Goal: Information Seeking & Learning: Check status

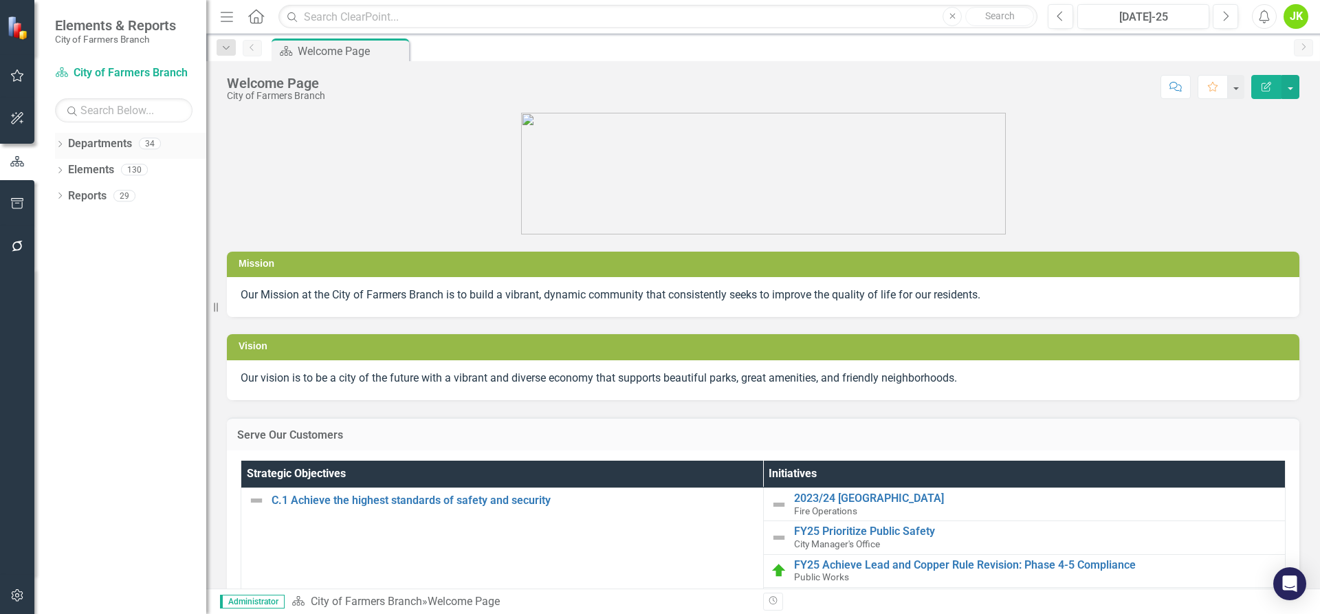
click at [111, 146] on link "Departments" at bounding box center [100, 144] width 64 height 16
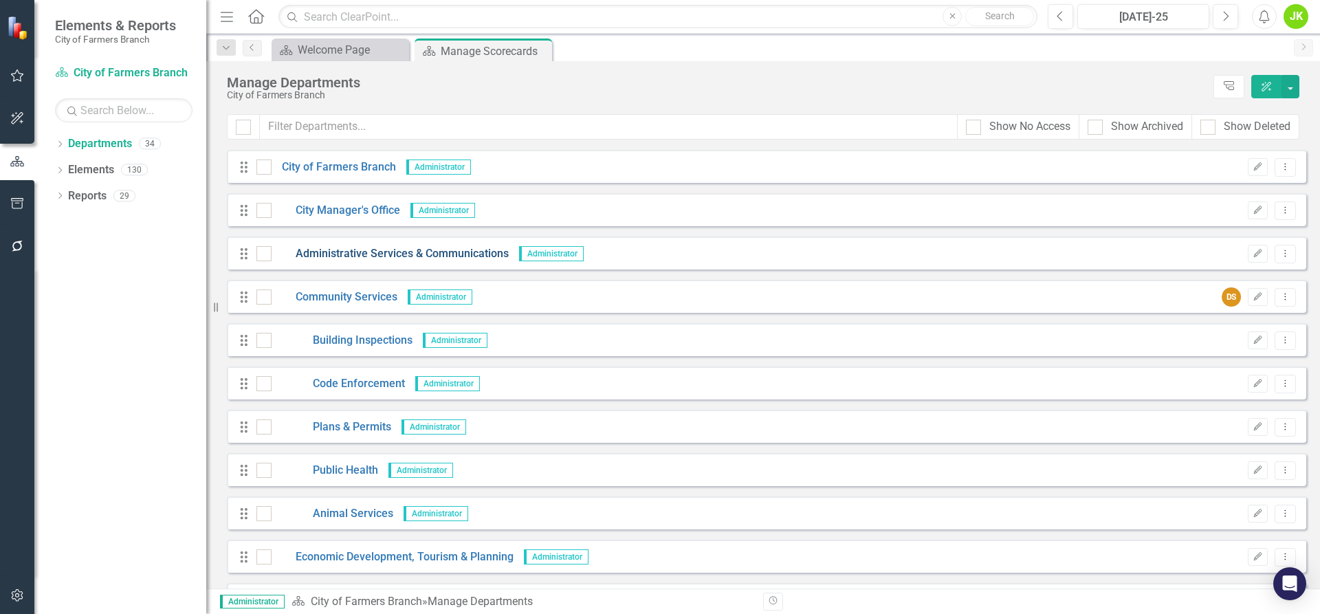
click at [360, 250] on link "Administrative Services & Communications" at bounding box center [390, 254] width 237 height 16
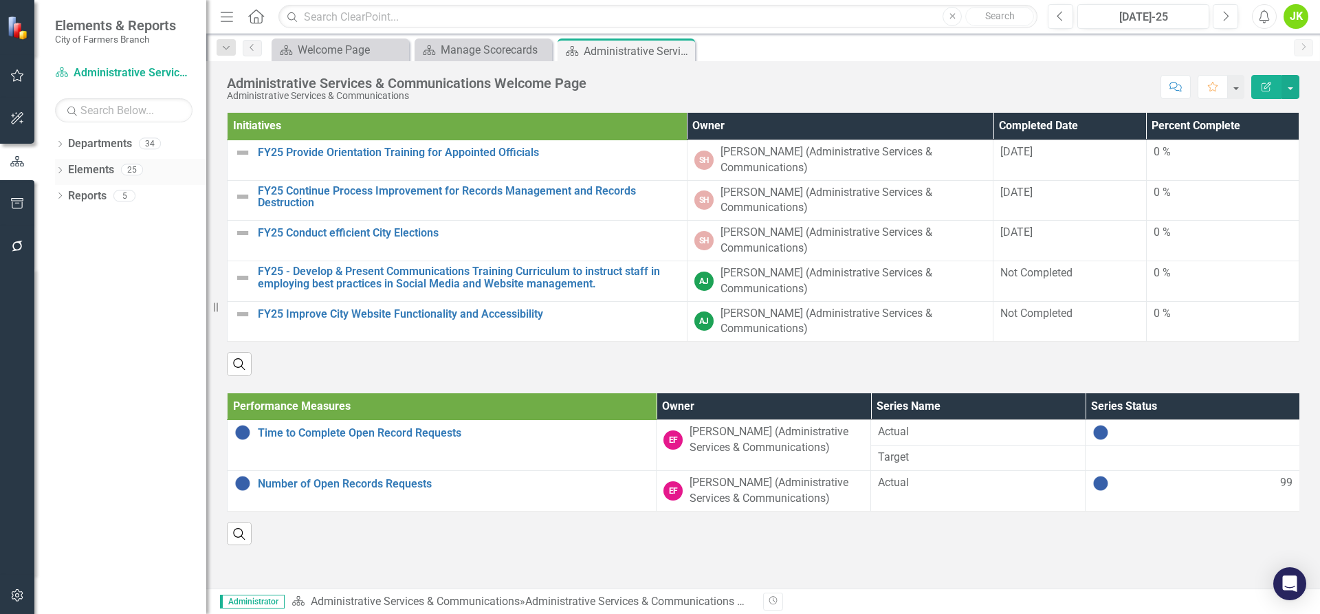
click at [61, 166] on div "Dropdown" at bounding box center [60, 172] width 10 height 12
click at [67, 219] on icon "Dropdown" at bounding box center [67, 223] width 10 height 8
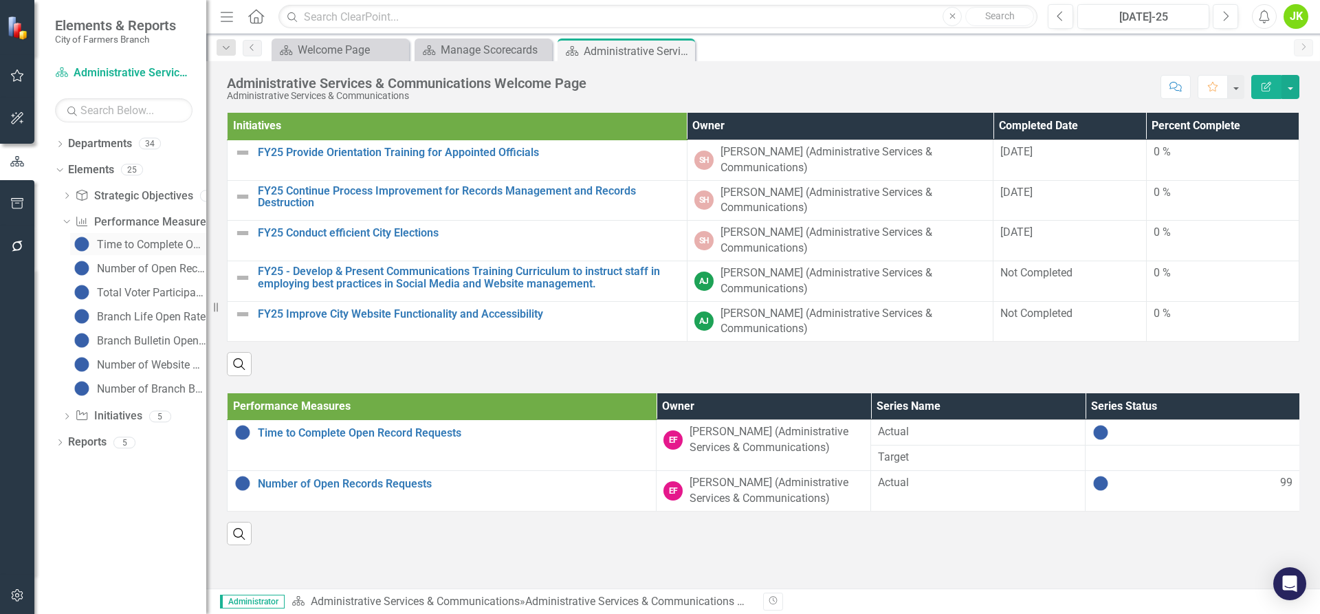
click at [125, 245] on div "Time to Complete Open Record Requests" at bounding box center [151, 245] width 109 height 12
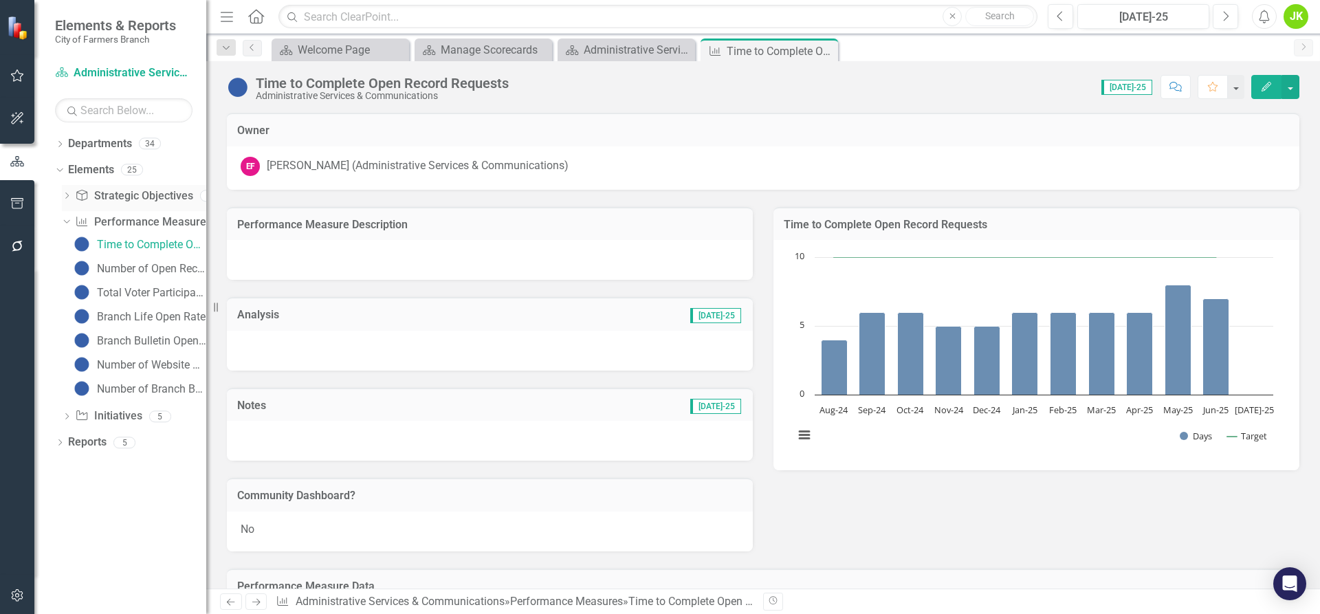
click at [70, 190] on div "Dropdown Strategic Objective Strategic Objectives 13" at bounding box center [134, 198] width 144 height 26
click at [68, 219] on icon "Dropdown" at bounding box center [65, 222] width 8 height 10
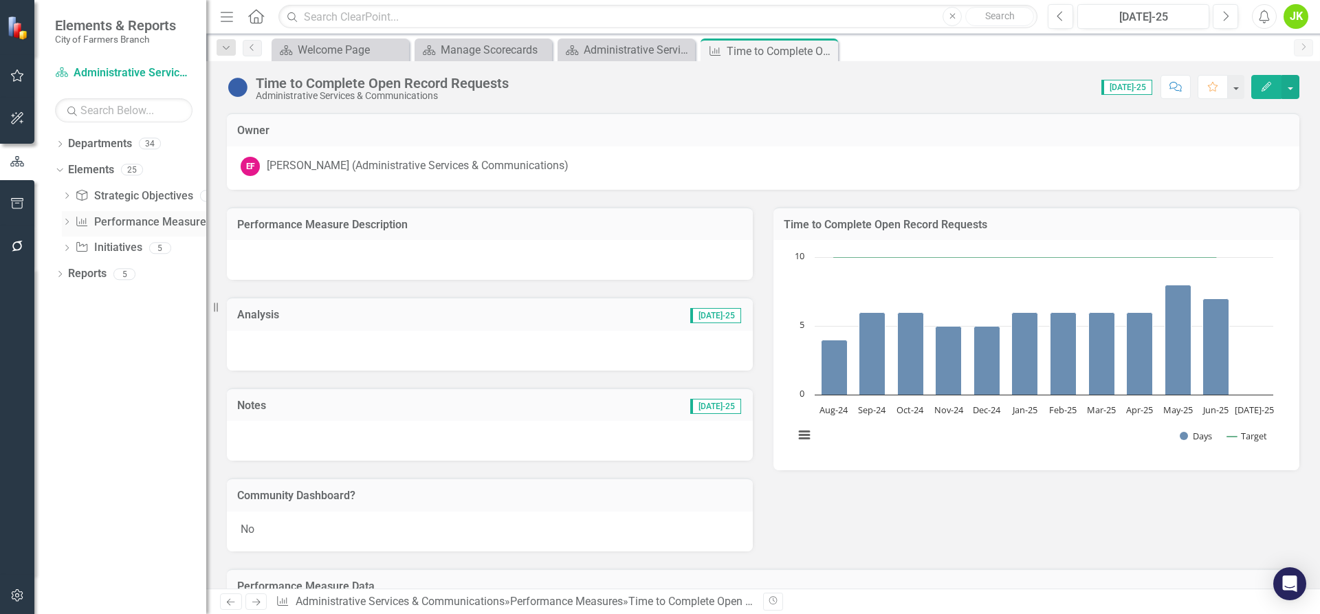
click at [68, 219] on icon "Dropdown" at bounding box center [67, 223] width 10 height 8
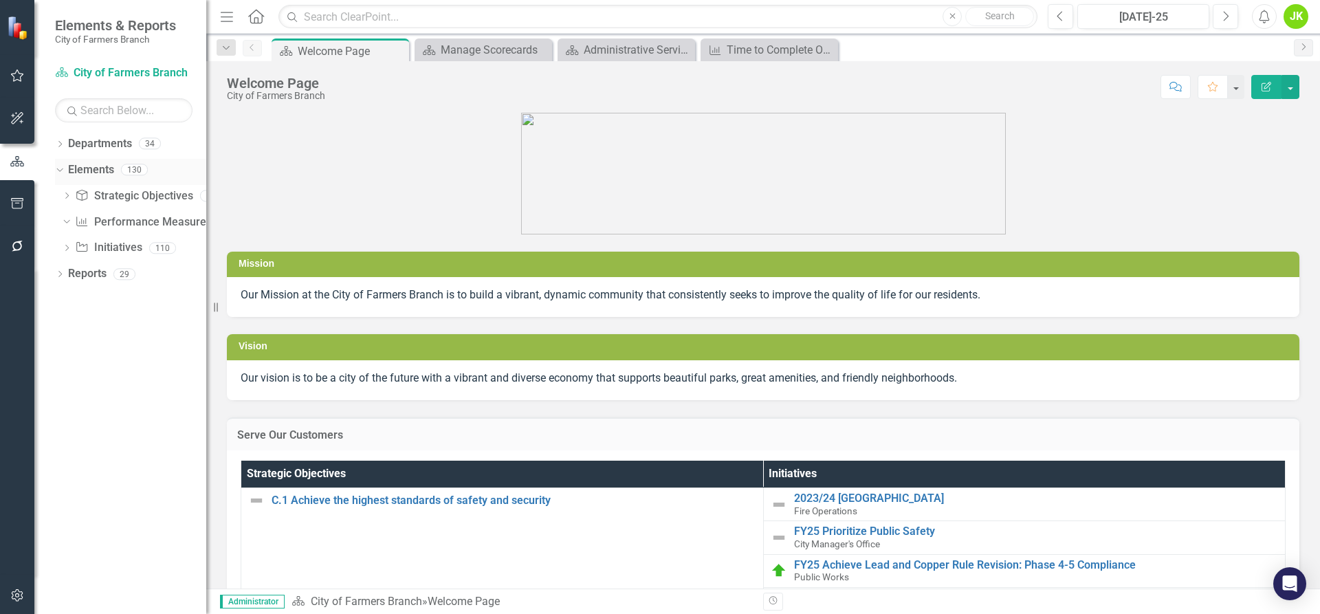
click at [63, 169] on div "Dropdown" at bounding box center [58, 169] width 12 height 10
click at [62, 168] on icon "Dropdown" at bounding box center [60, 172] width 10 height 8
click at [65, 217] on icon "Dropdown" at bounding box center [65, 222] width 8 height 10
click at [67, 223] on icon "Dropdown" at bounding box center [67, 223] width 10 height 8
click at [119, 223] on link "Performance Measure Performance Measures" at bounding box center [143, 223] width 136 height 16
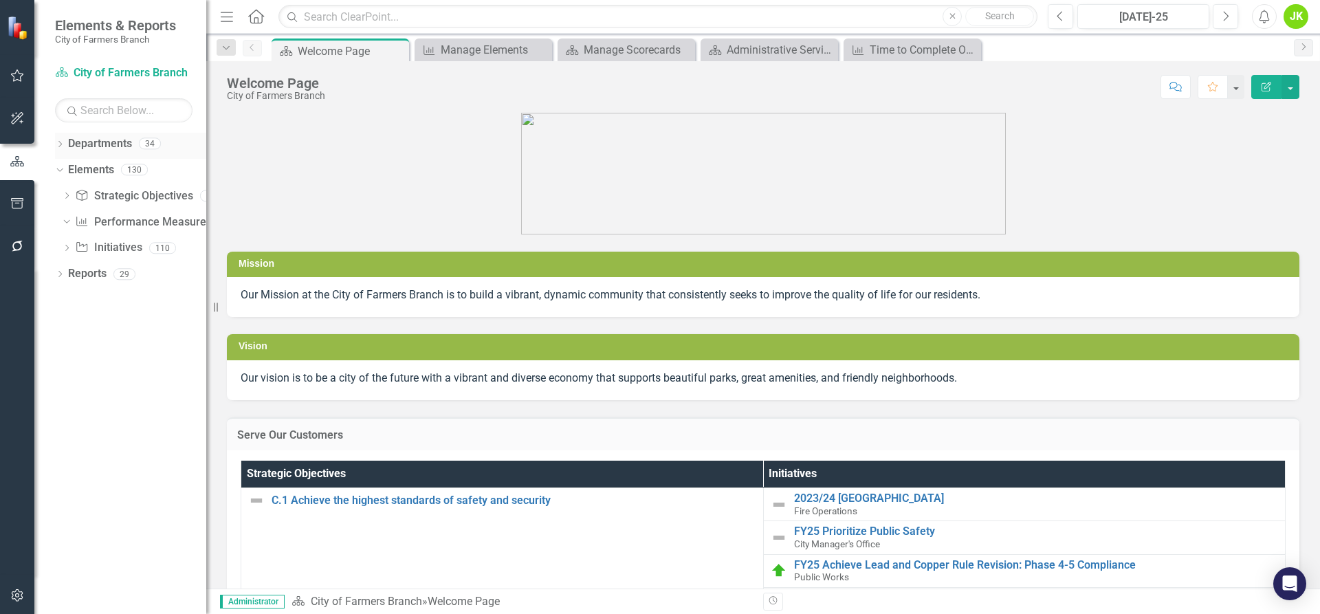
click at [128, 146] on link "Departments" at bounding box center [100, 144] width 64 height 16
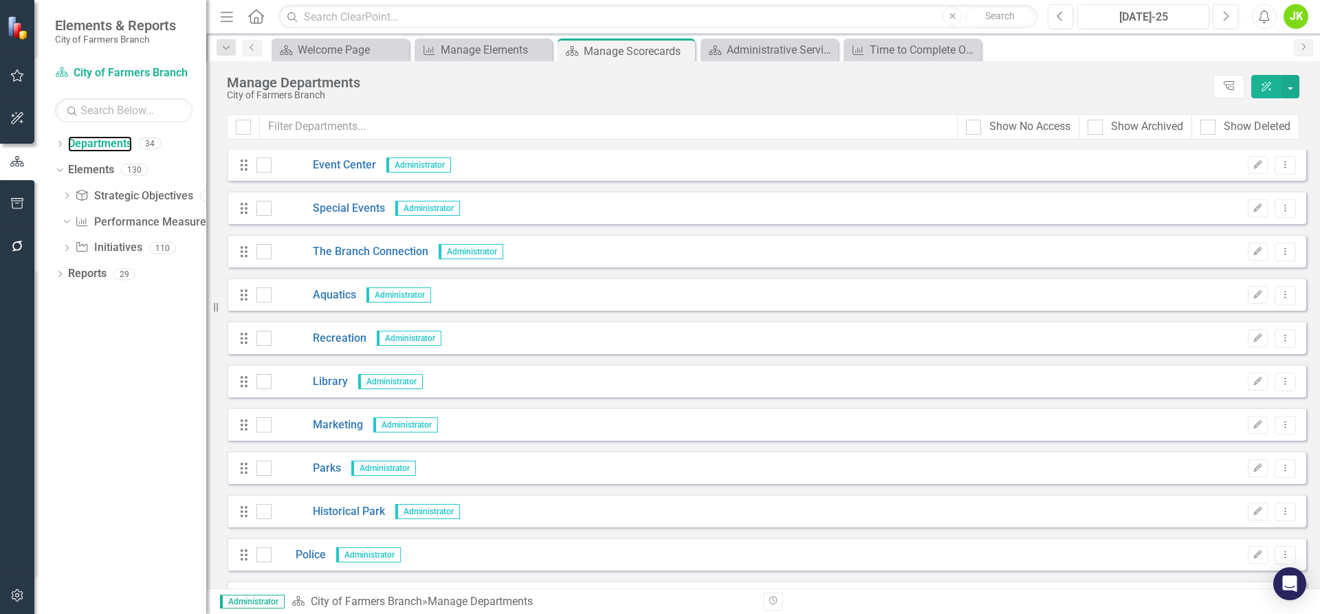
scroll to position [894, 0]
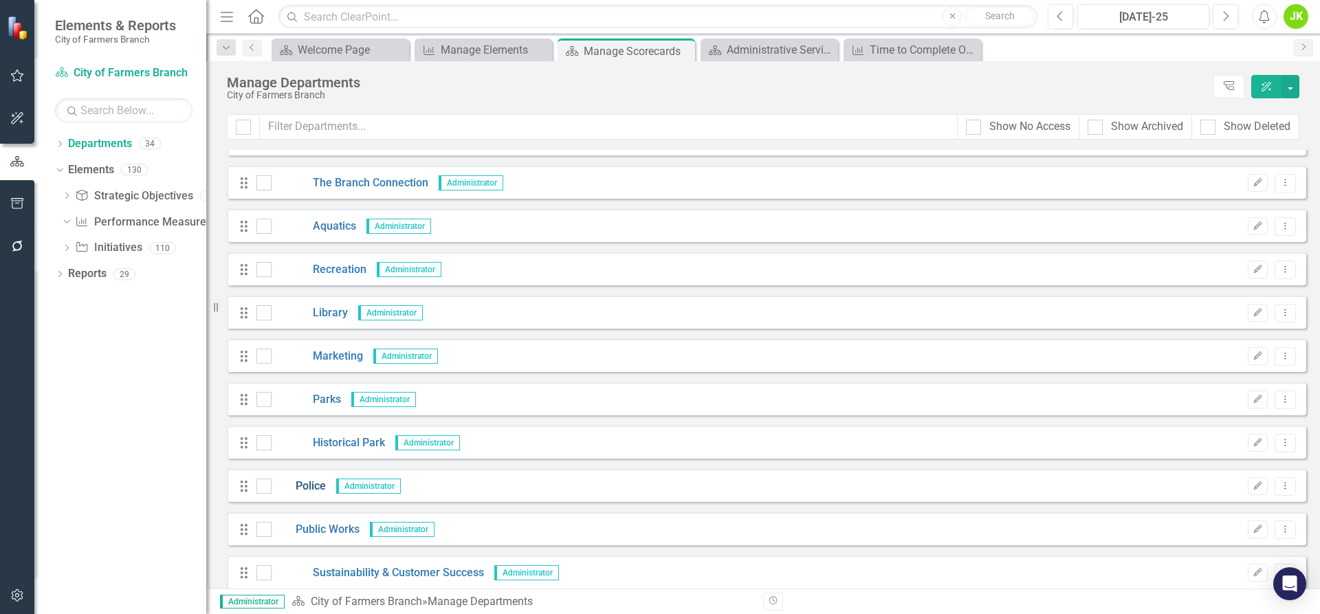
click at [313, 481] on link "Police" at bounding box center [299, 487] width 54 height 16
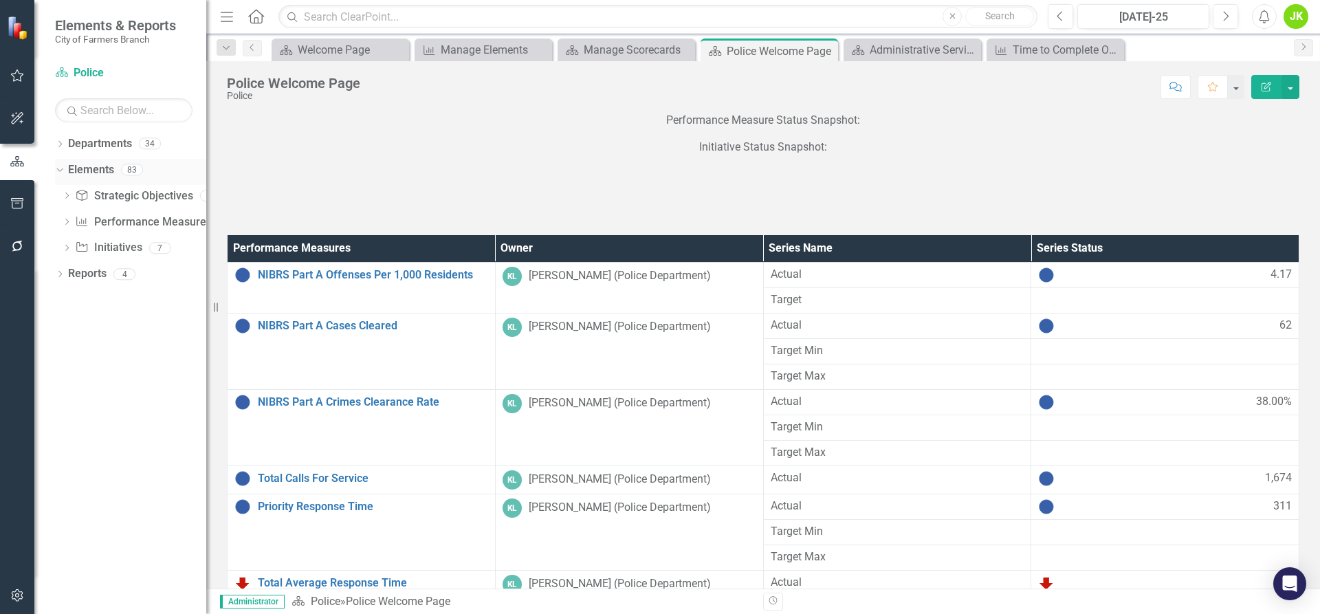
click at [65, 169] on div "Dropdown Elements 83" at bounding box center [130, 172] width 151 height 26
click at [67, 223] on icon at bounding box center [66, 222] width 3 height 6
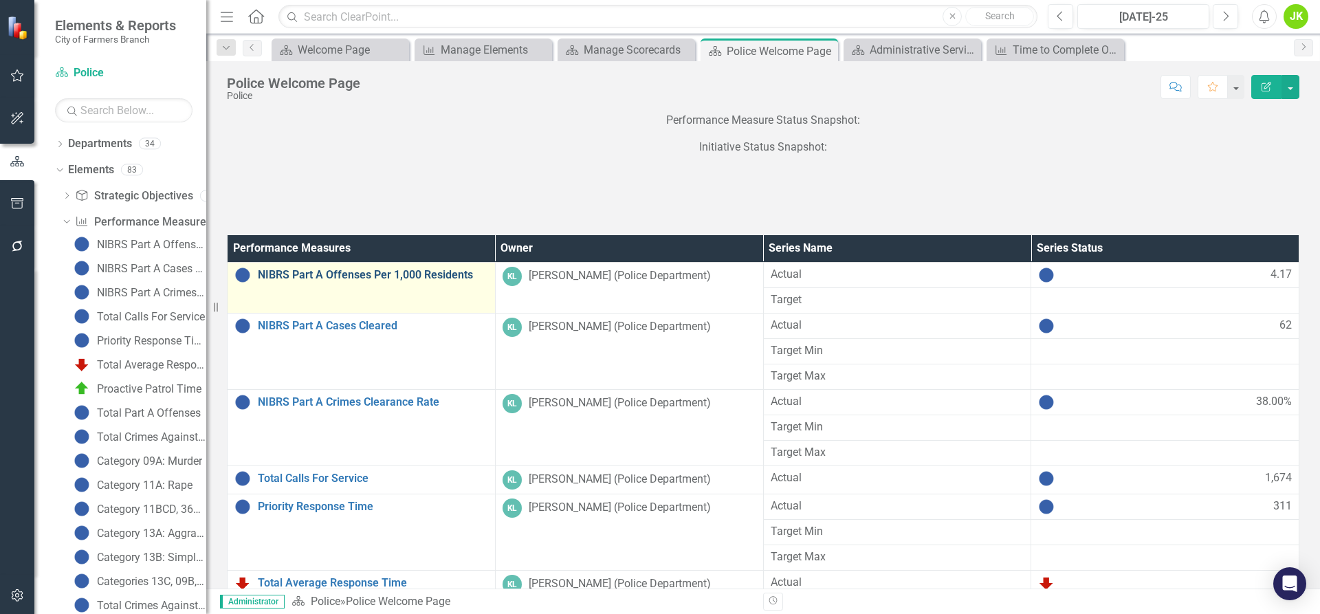
click at [393, 276] on link "NIBRS Part A Offenses Per 1,000 Residents" at bounding box center [373, 275] width 230 height 12
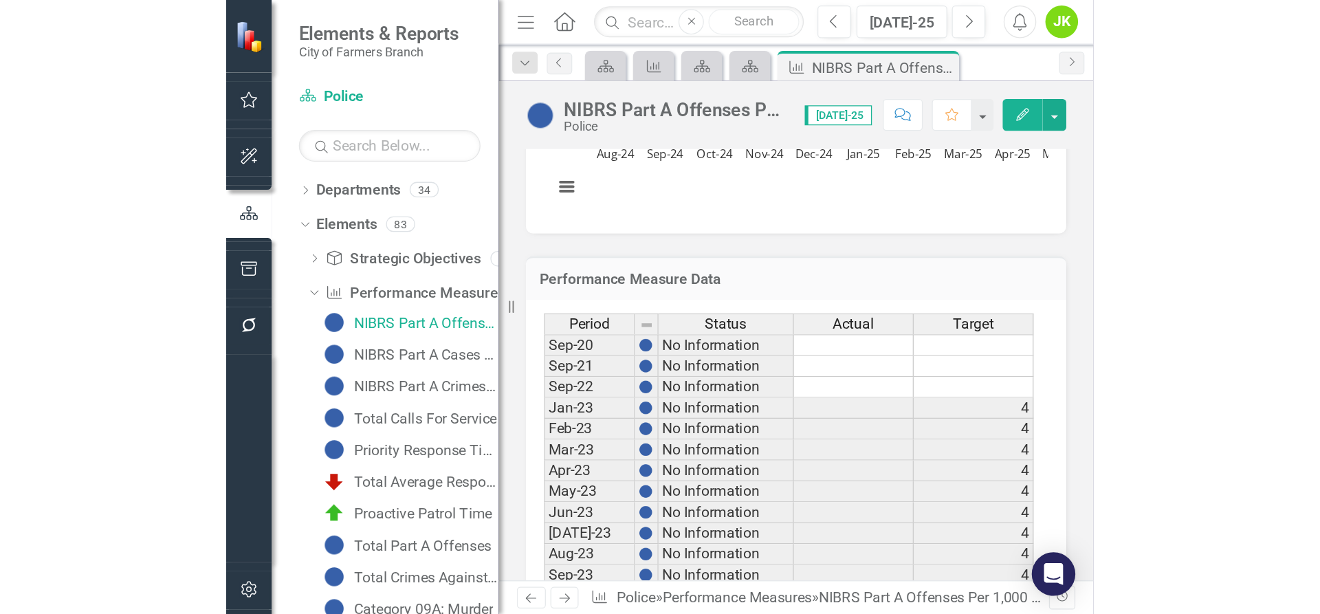
scroll to position [644, 0]
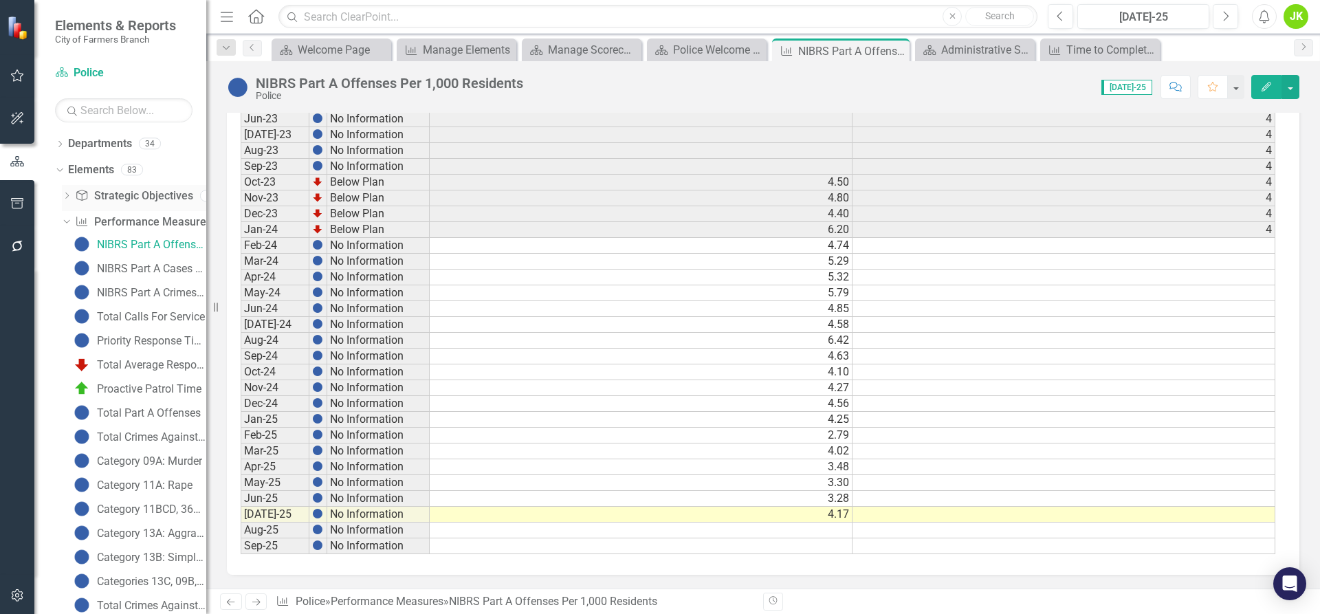
click at [94, 193] on link "Strategic Objective Strategic Objectives" at bounding box center [134, 196] width 118 height 16
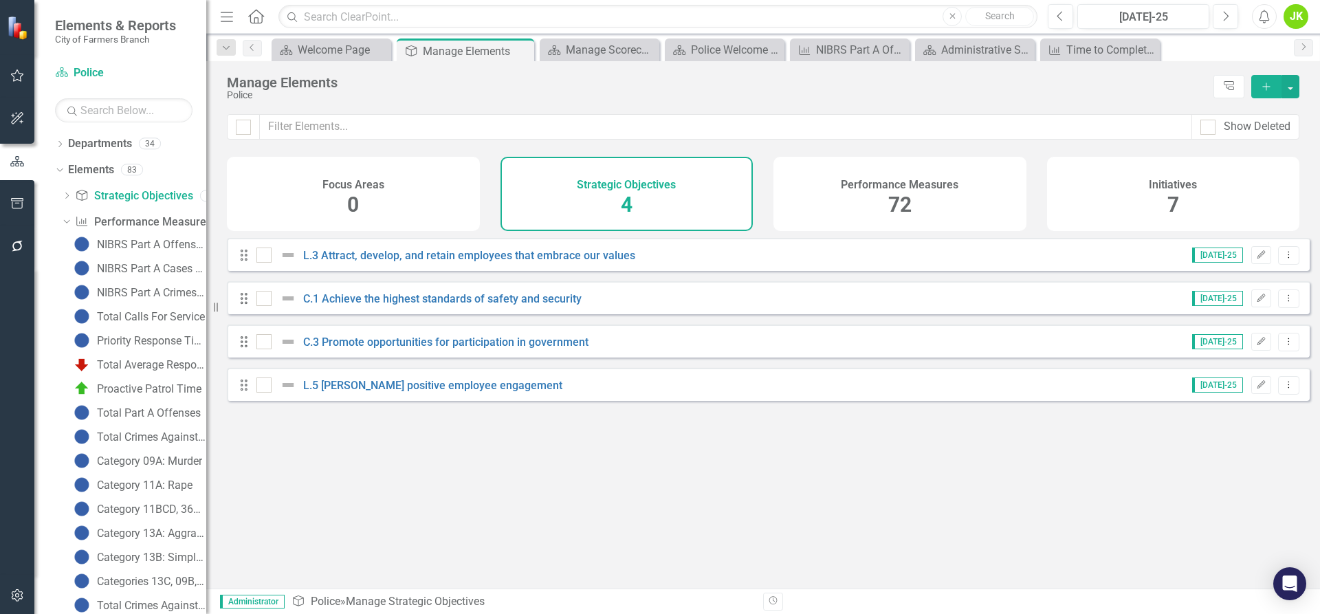
click at [1172, 188] on h4 "Initiatives" at bounding box center [1173, 185] width 48 height 12
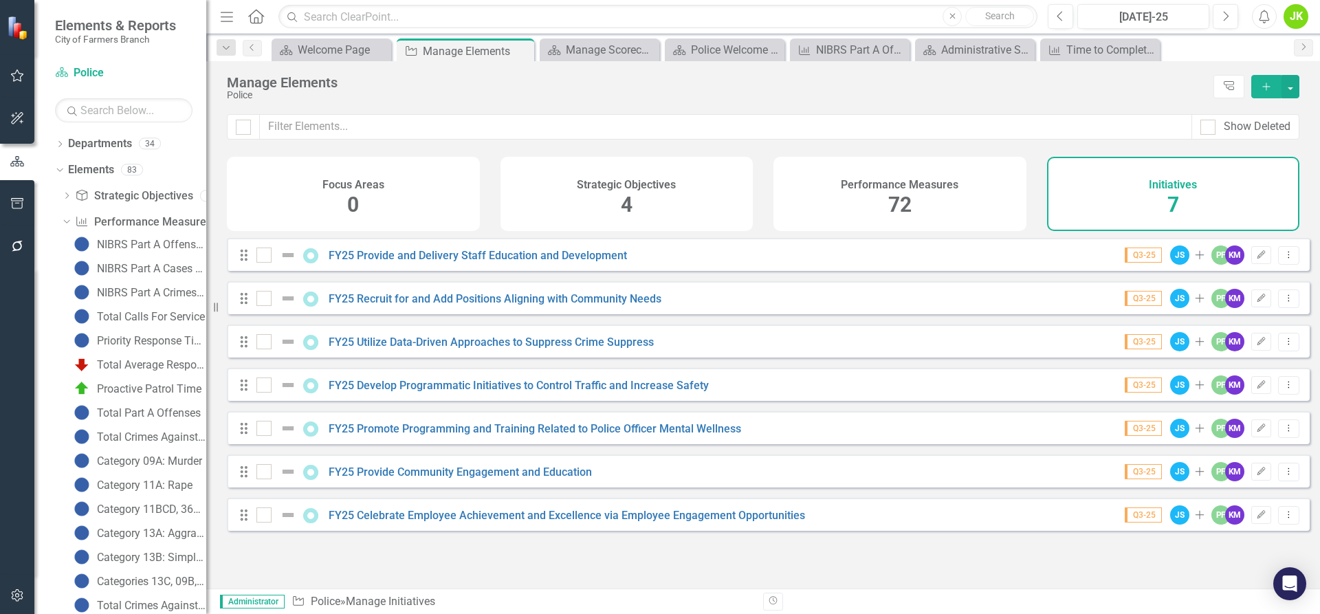
click at [877, 202] on div "Performance Measures 72" at bounding box center [900, 194] width 253 height 74
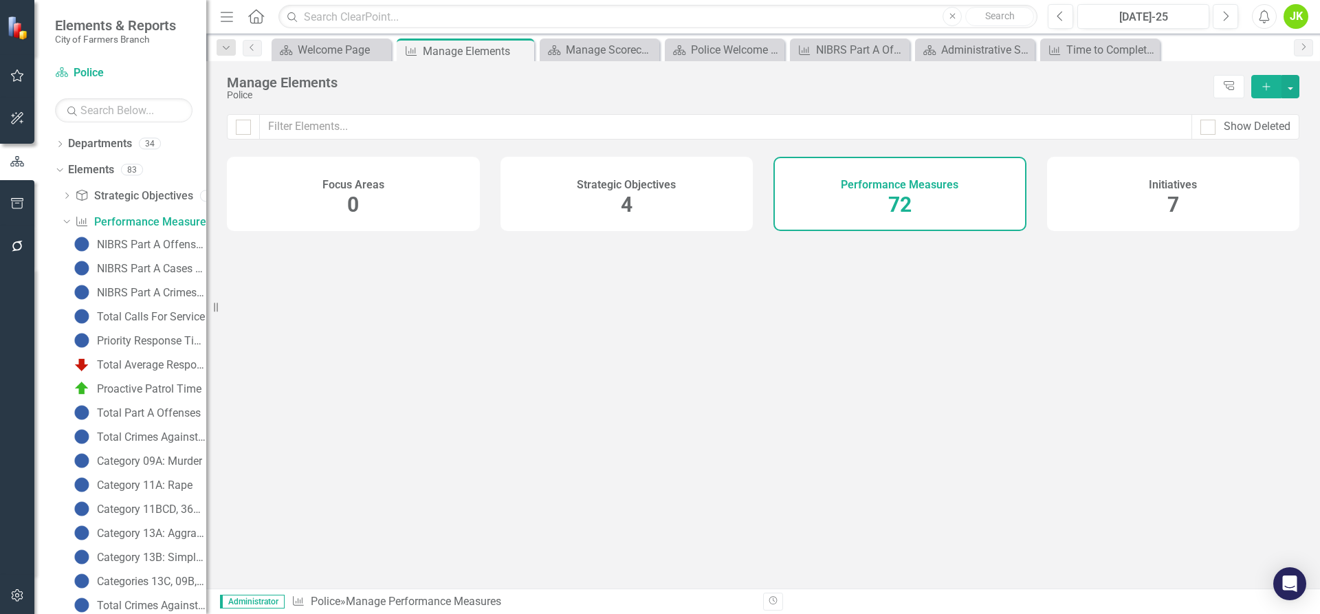
checkbox input "false"
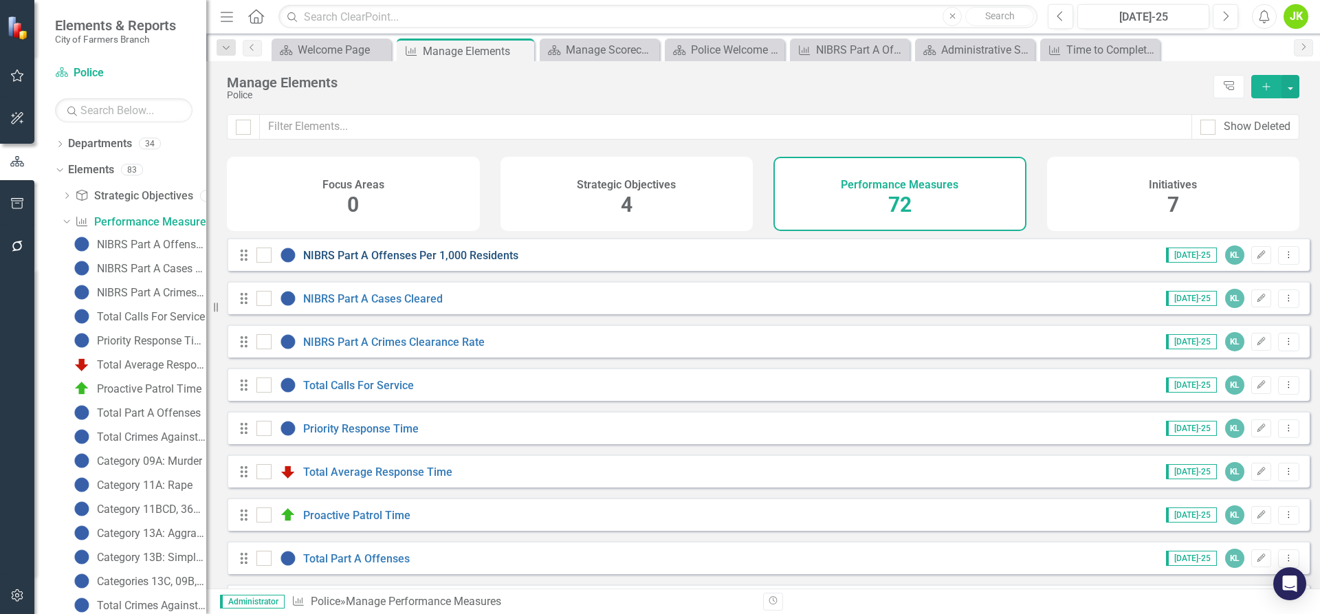
click at [391, 262] on link "NIBRS Part A Offenses Per 1,000 Residents" at bounding box center [410, 255] width 215 height 13
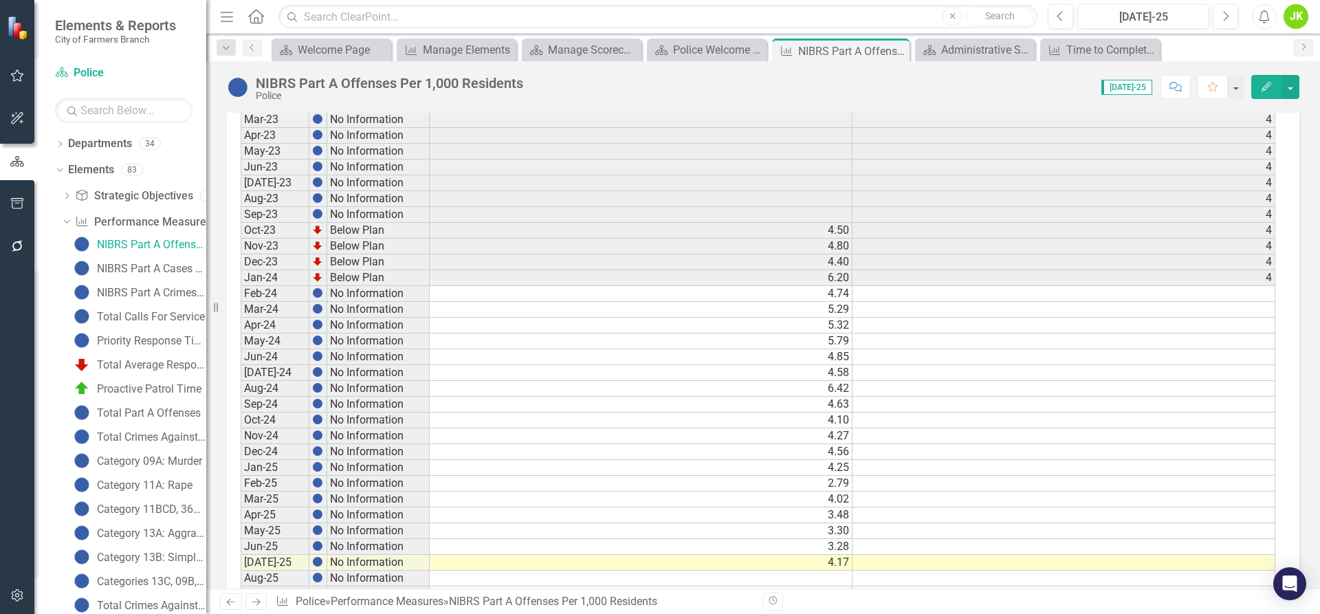
scroll to position [644, 0]
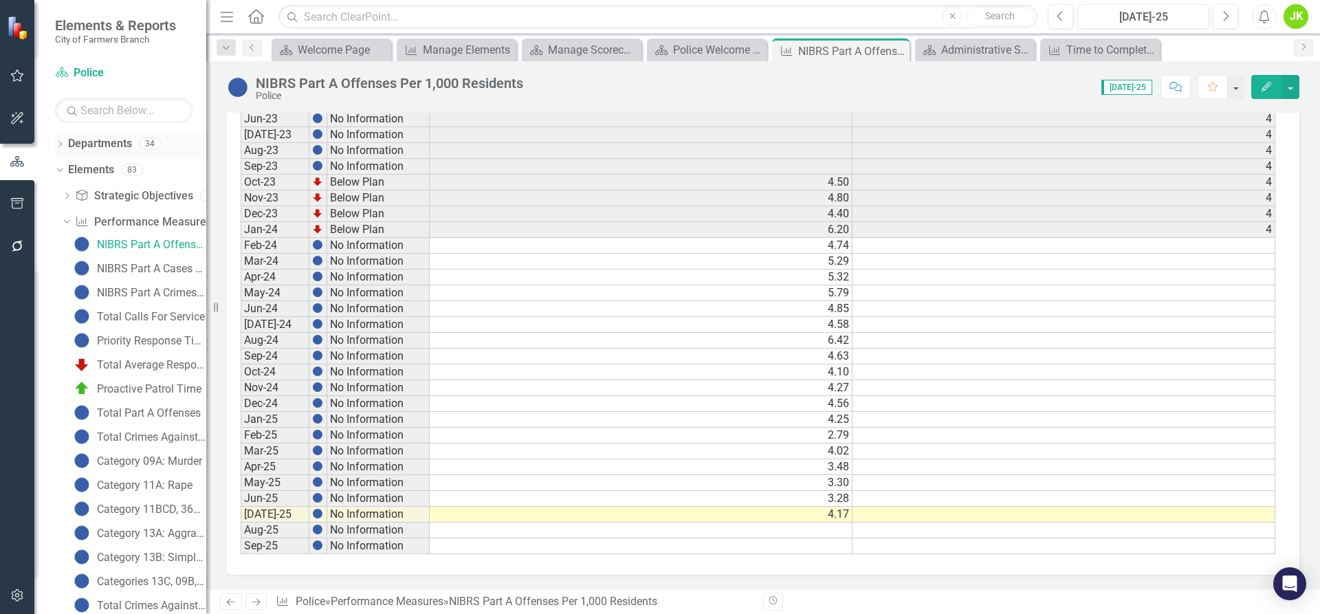
click at [61, 142] on icon "Dropdown" at bounding box center [60, 146] width 10 height 8
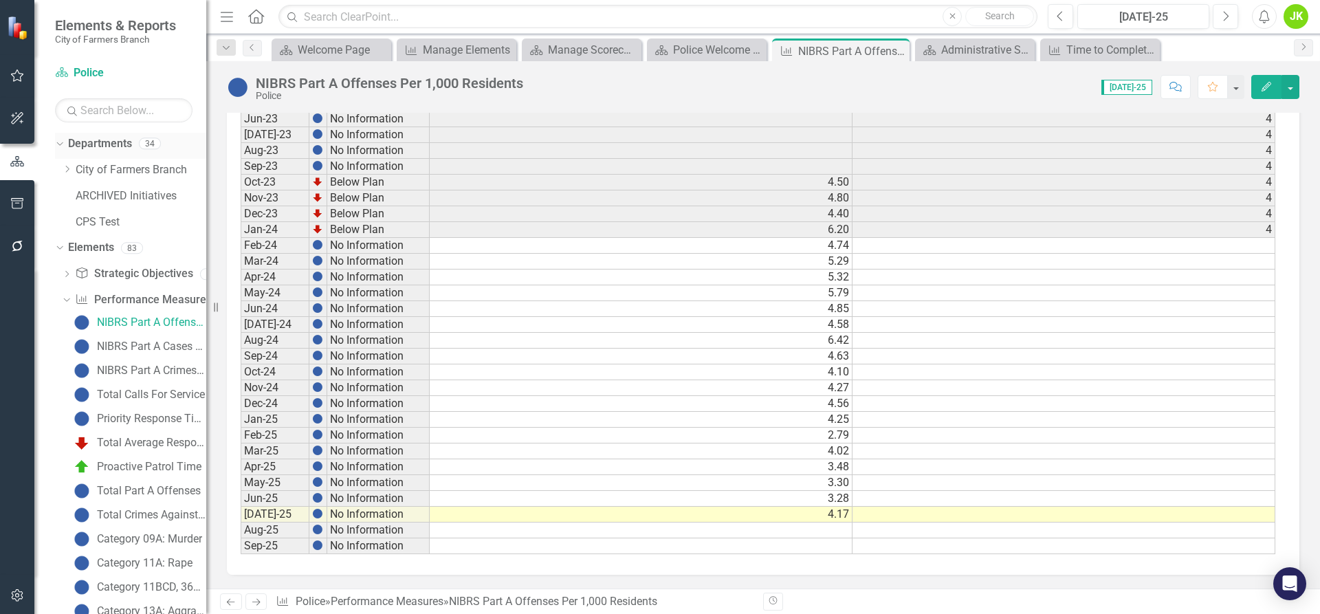
click at [61, 142] on icon "Dropdown" at bounding box center [58, 143] width 8 height 10
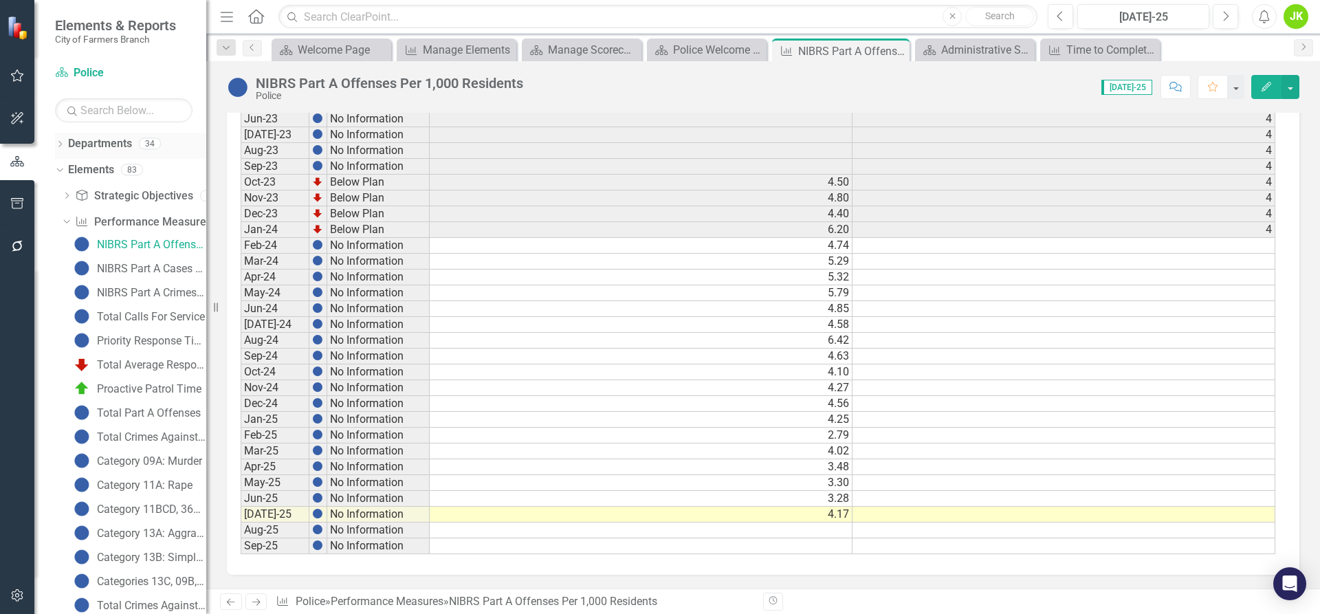
click at [61, 142] on icon "Dropdown" at bounding box center [60, 146] width 10 height 8
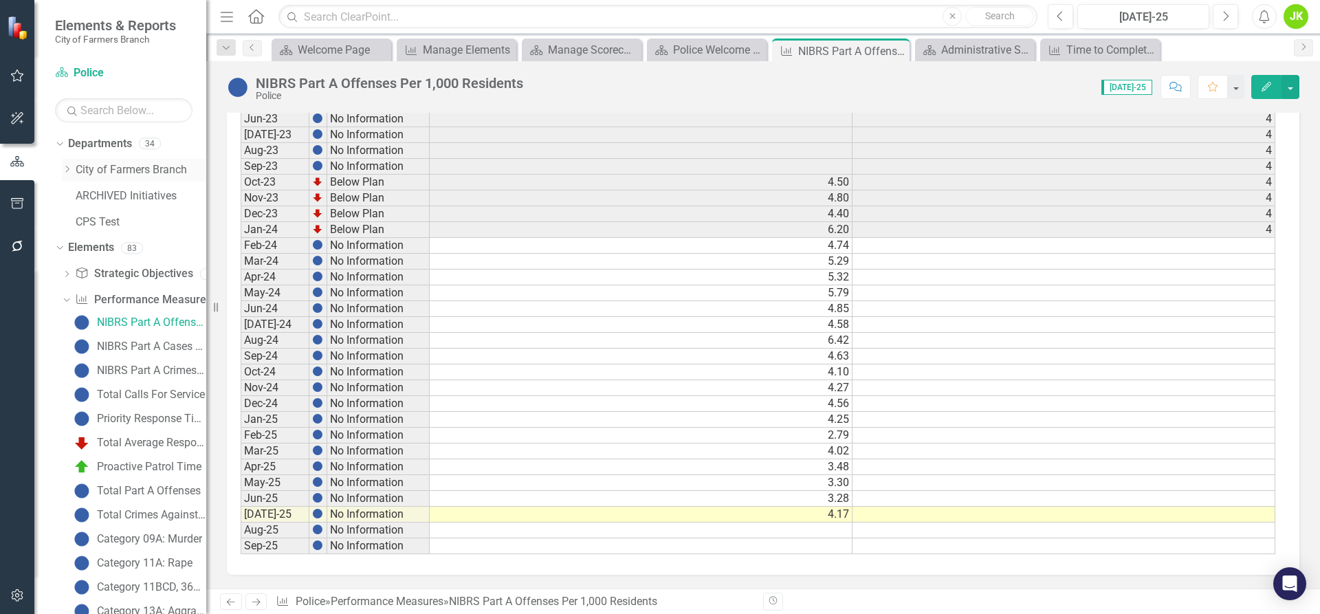
click at [66, 163] on div "Dropdown City of Farmers Branch" at bounding box center [134, 170] width 144 height 23
click at [63, 168] on icon "Dropdown" at bounding box center [67, 169] width 10 height 8
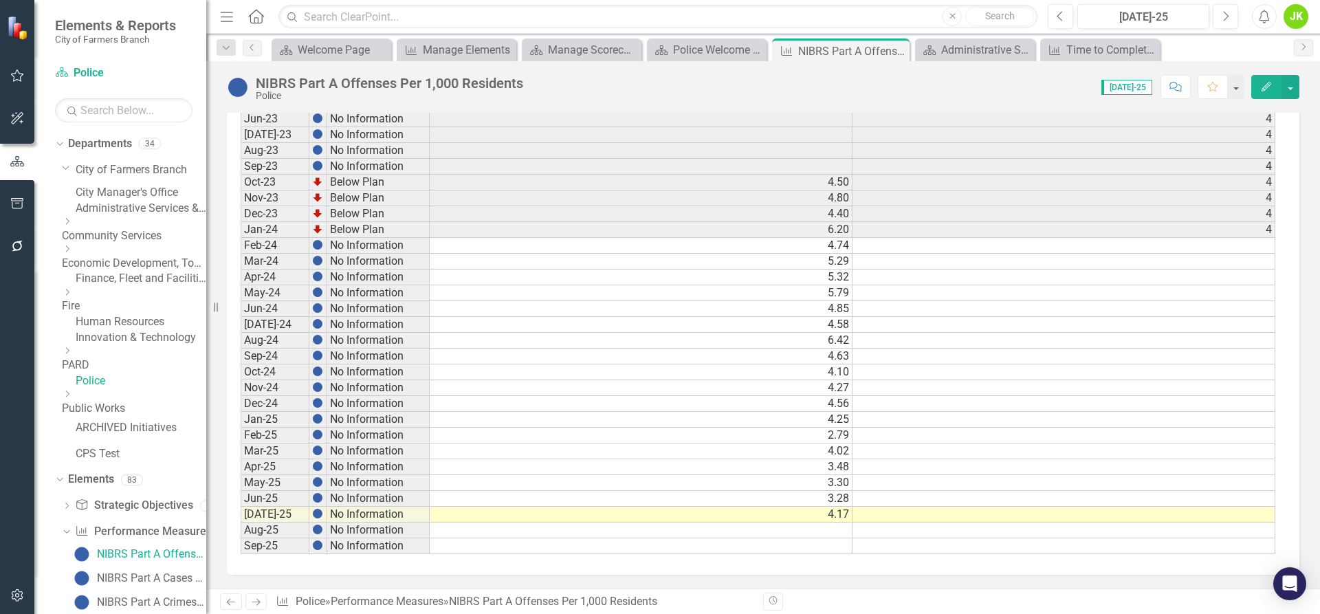
click at [105, 314] on link "Fire" at bounding box center [134, 306] width 144 height 16
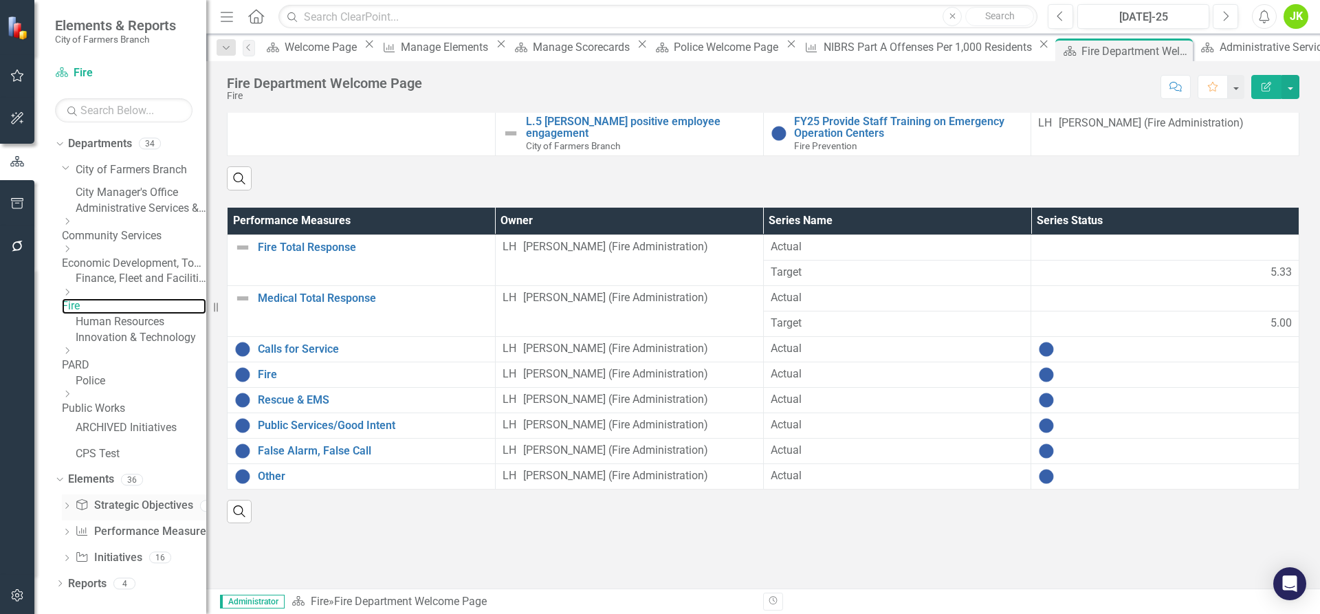
scroll to position [39, 0]
click at [68, 537] on icon "Dropdown" at bounding box center [67, 533] width 10 height 8
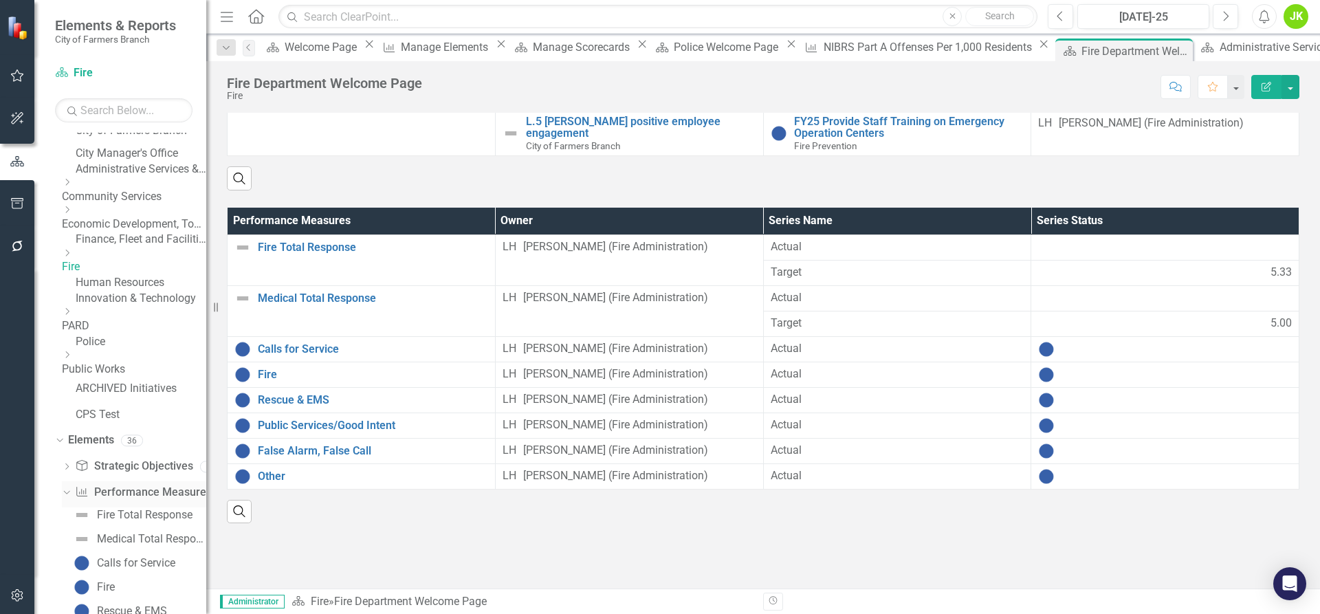
click at [99, 501] on link "Performance Measure Performance Measures" at bounding box center [143, 493] width 136 height 16
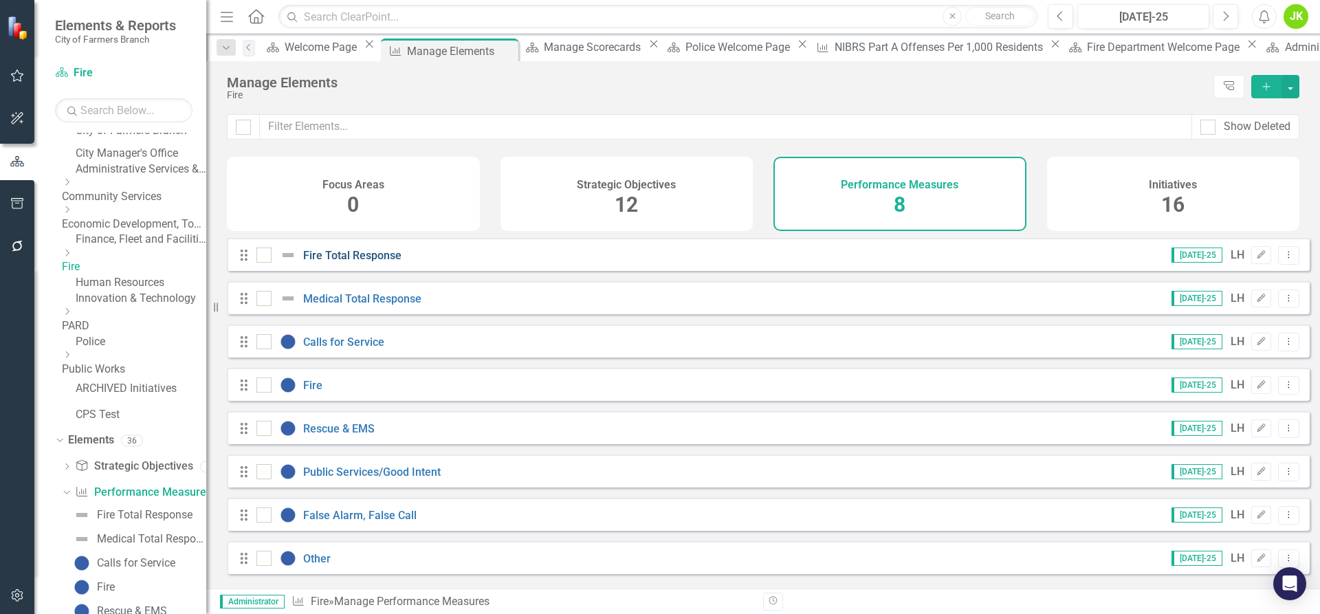
click at [364, 262] on link "Fire Total Response" at bounding box center [352, 255] width 98 height 13
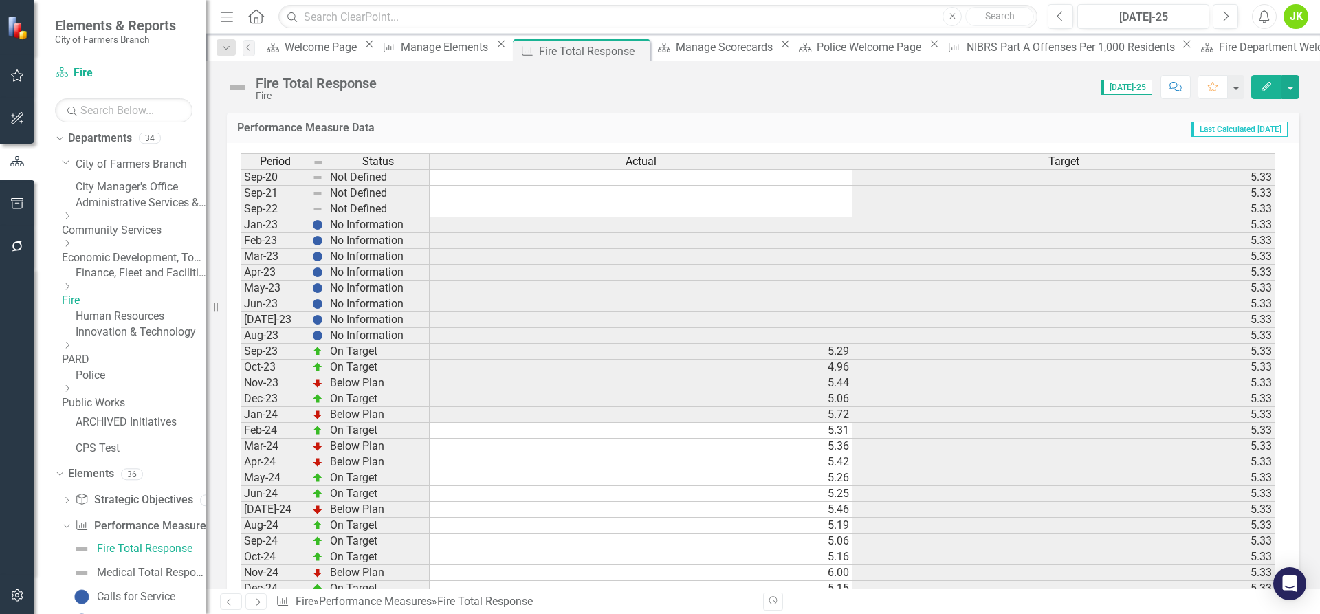
scroll to position [754, 0]
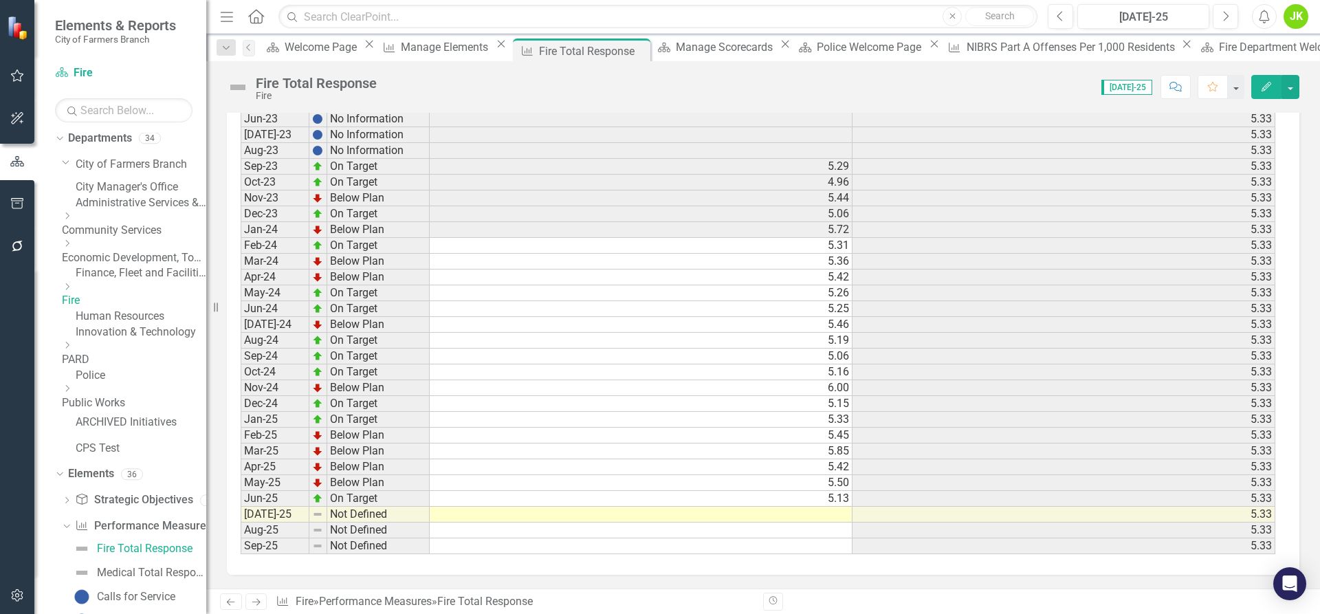
click at [127, 211] on link "Administrative Services & Communications" at bounding box center [141, 203] width 131 height 16
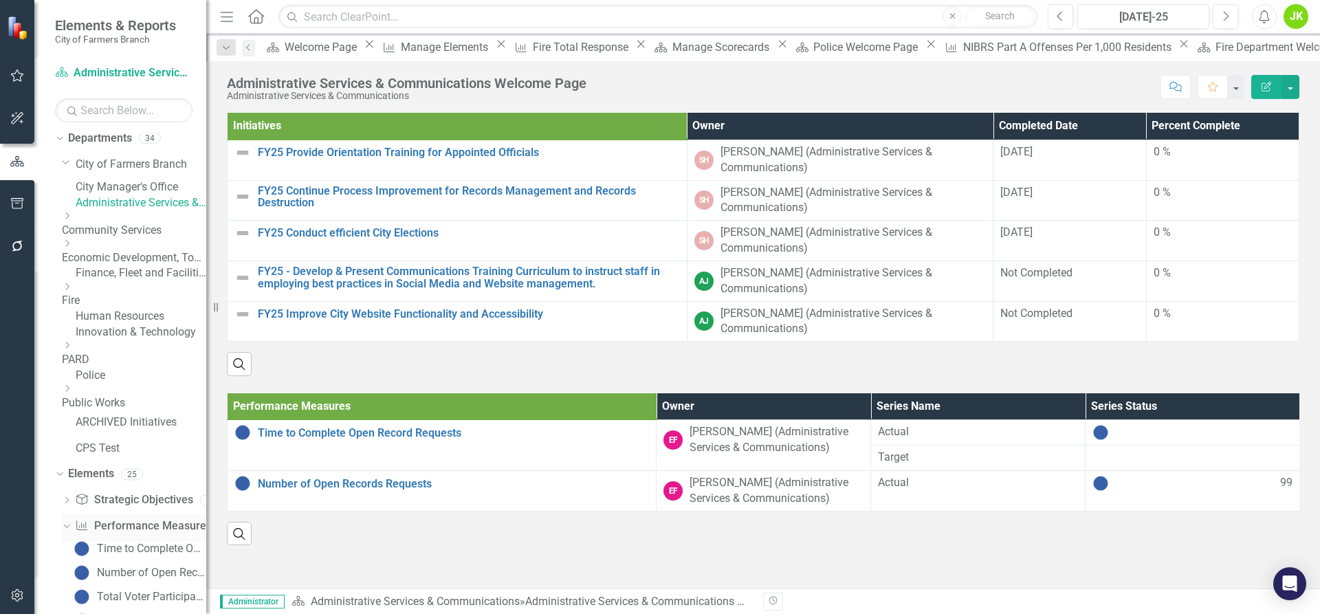
click at [65, 530] on icon "Dropdown" at bounding box center [65, 526] width 8 height 10
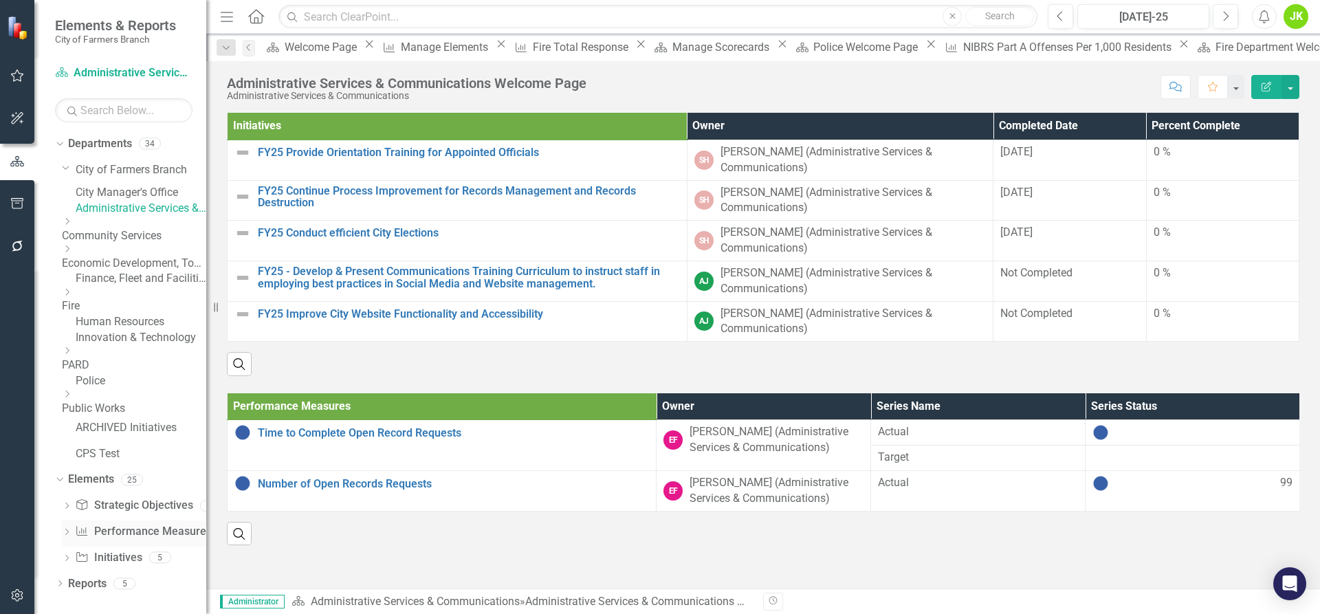
click at [134, 540] on link "Performance Measure Performance Measures" at bounding box center [143, 532] width 136 height 16
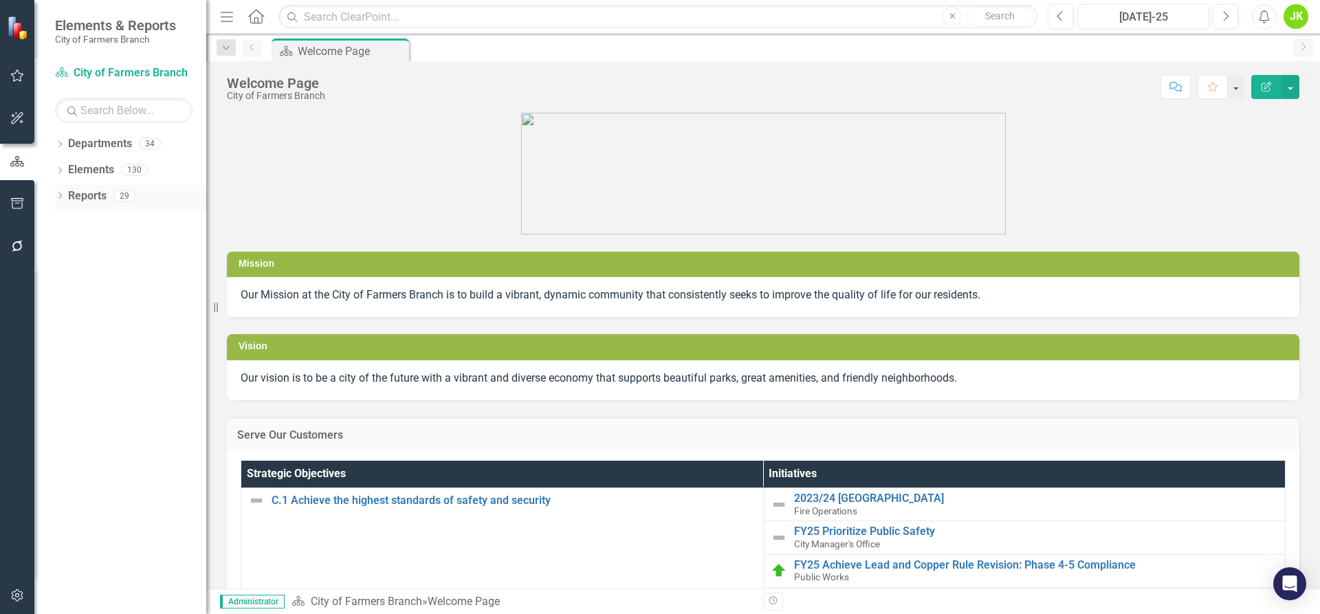
click at [58, 195] on icon "Dropdown" at bounding box center [60, 197] width 10 height 8
click at [113, 298] on link "Performance Measure Performance Measures" at bounding box center [142, 295] width 136 height 16
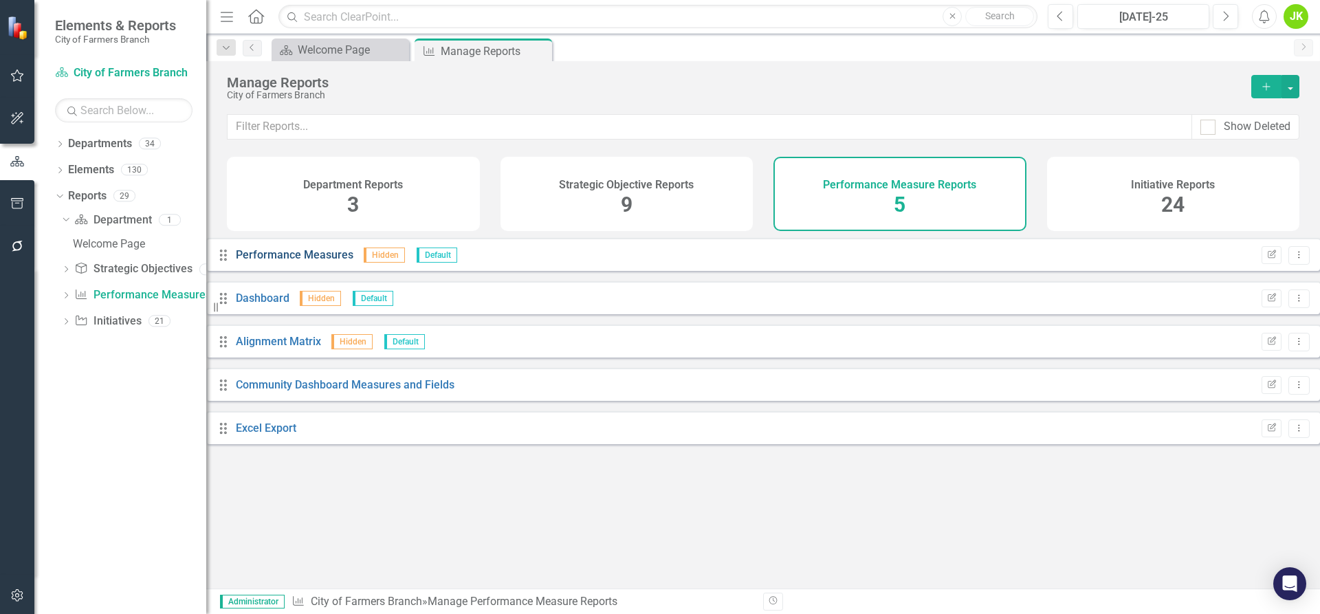
click at [304, 261] on link "Performance Measures" at bounding box center [295, 254] width 118 height 13
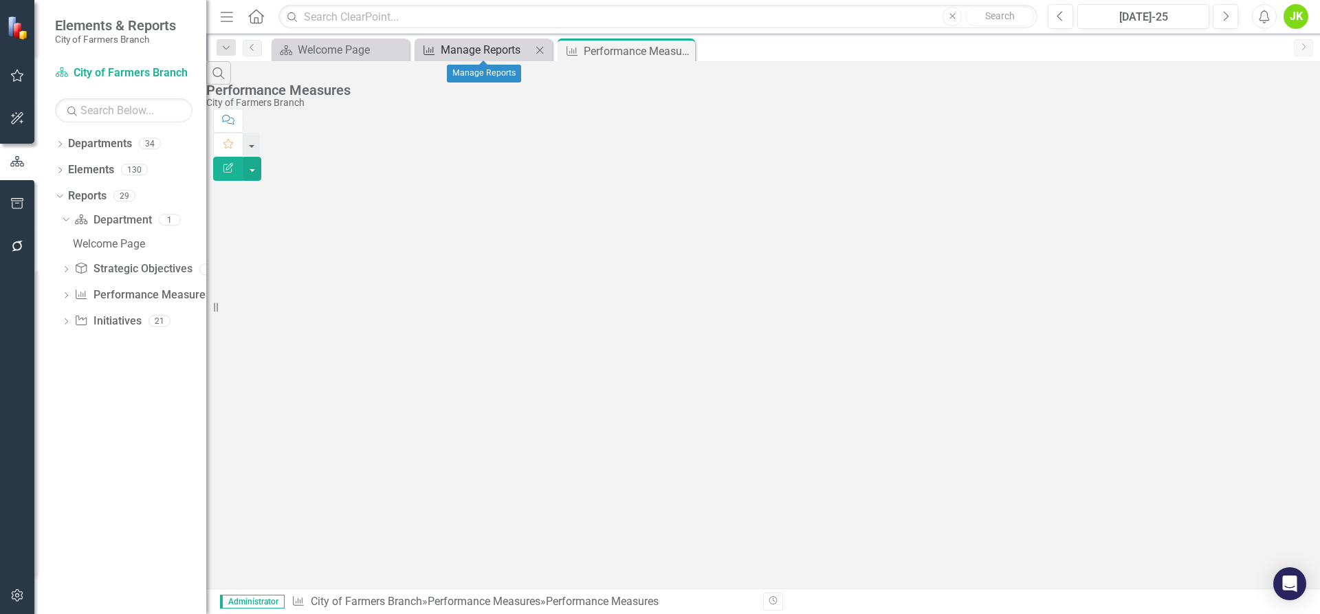
click at [513, 45] on div "Manage Reports" at bounding box center [486, 49] width 91 height 17
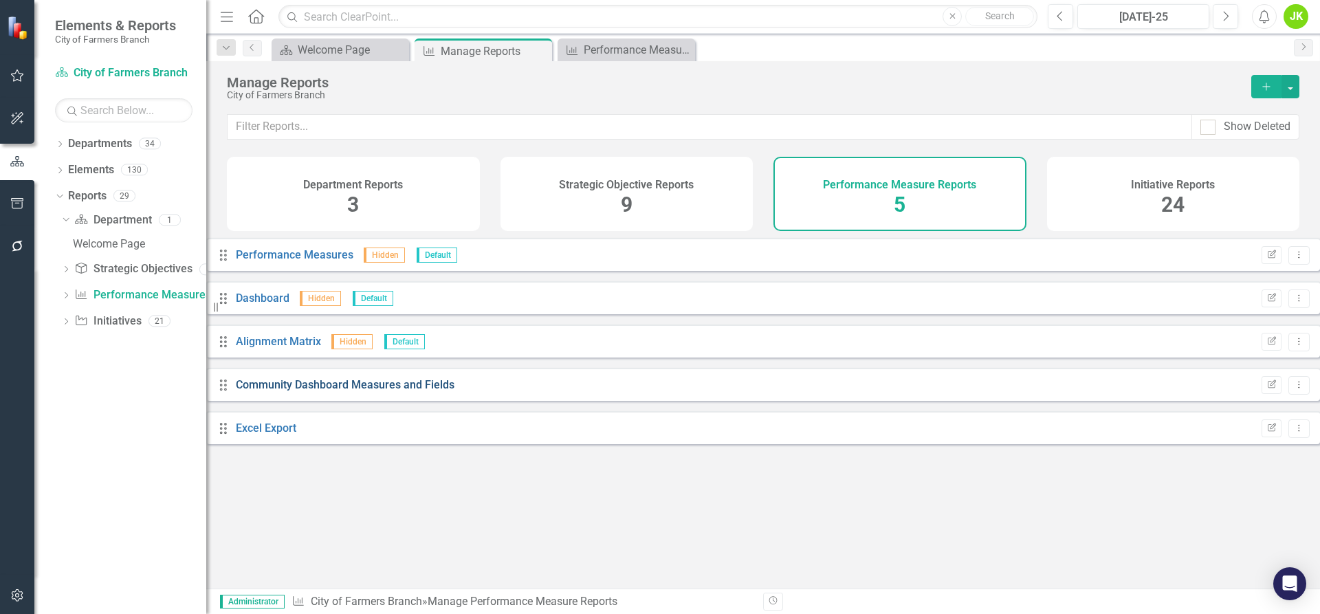
click at [329, 391] on link "Community Dashboard Measures and Fields" at bounding box center [345, 384] width 219 height 13
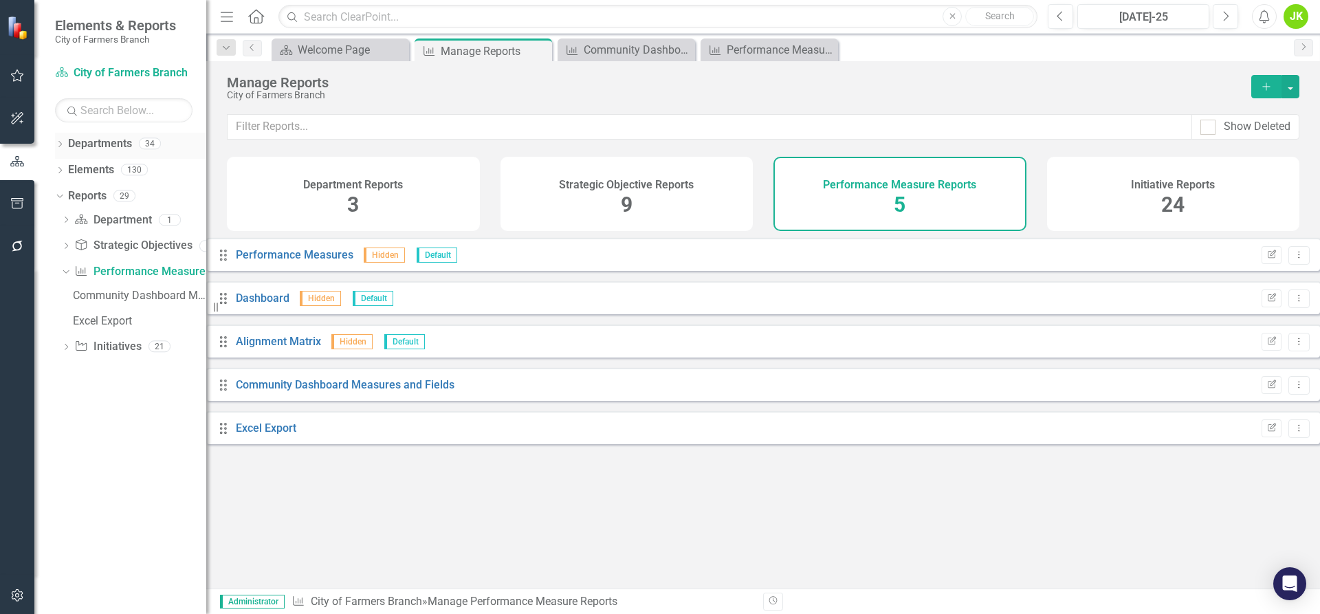
click at [61, 148] on icon "Dropdown" at bounding box center [60, 146] width 10 height 8
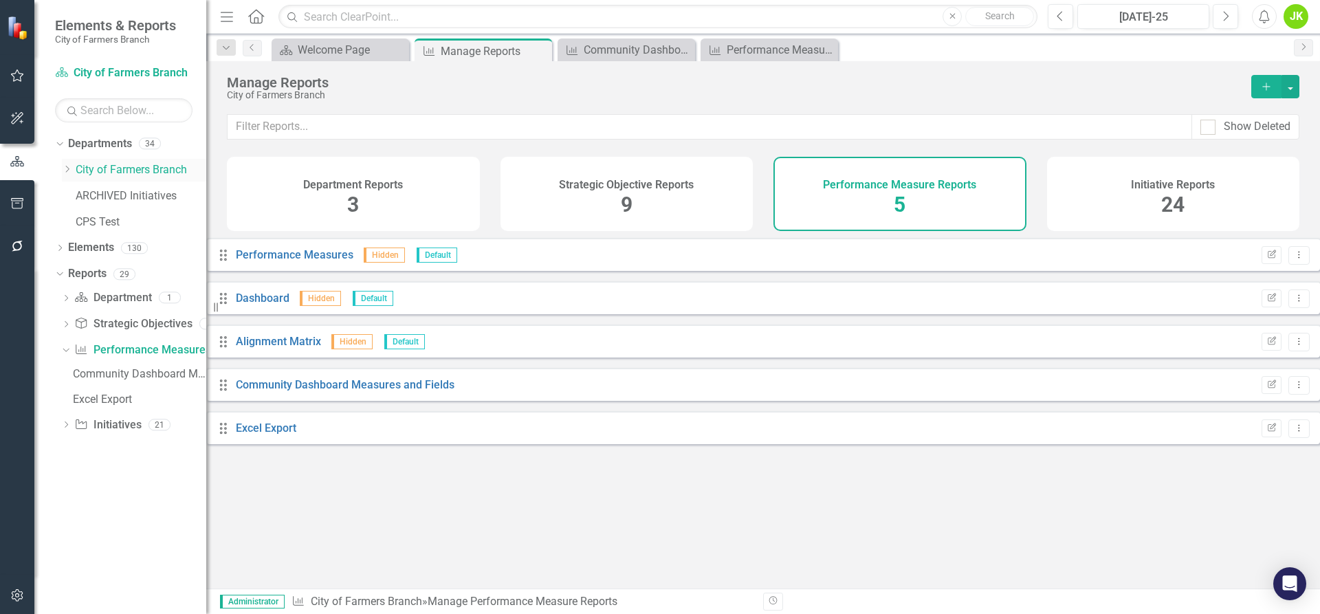
click at [71, 173] on icon "Dropdown" at bounding box center [67, 169] width 10 height 8
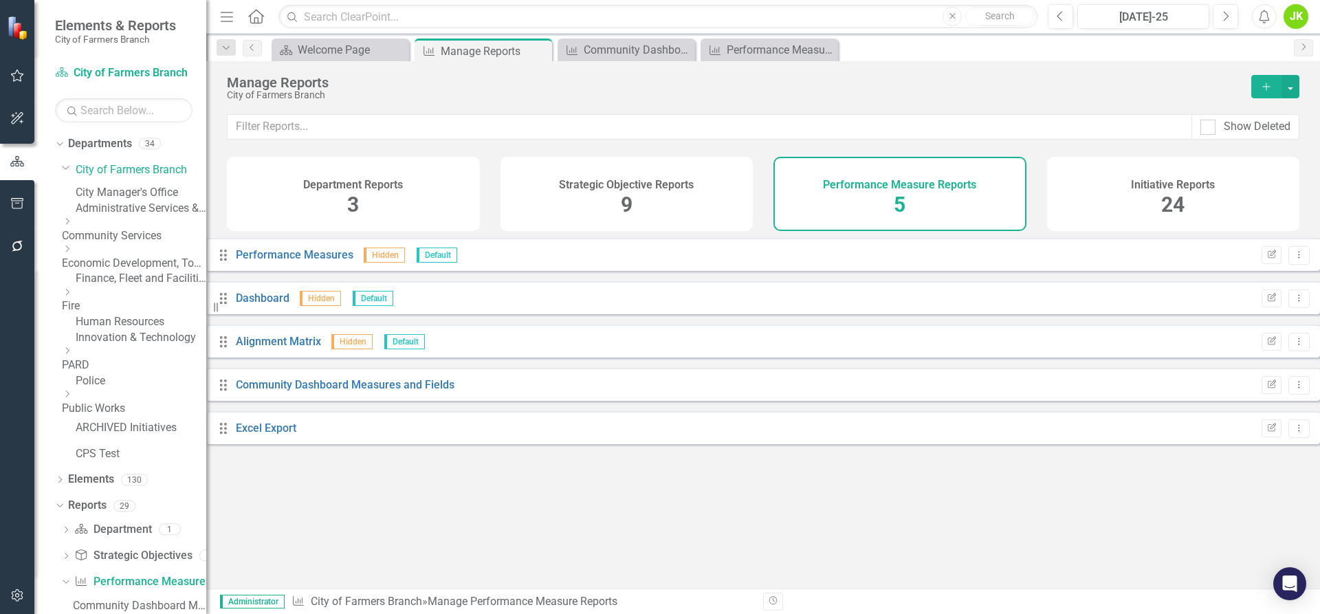
click at [153, 217] on link "Administrative Services & Communications" at bounding box center [141, 209] width 131 height 16
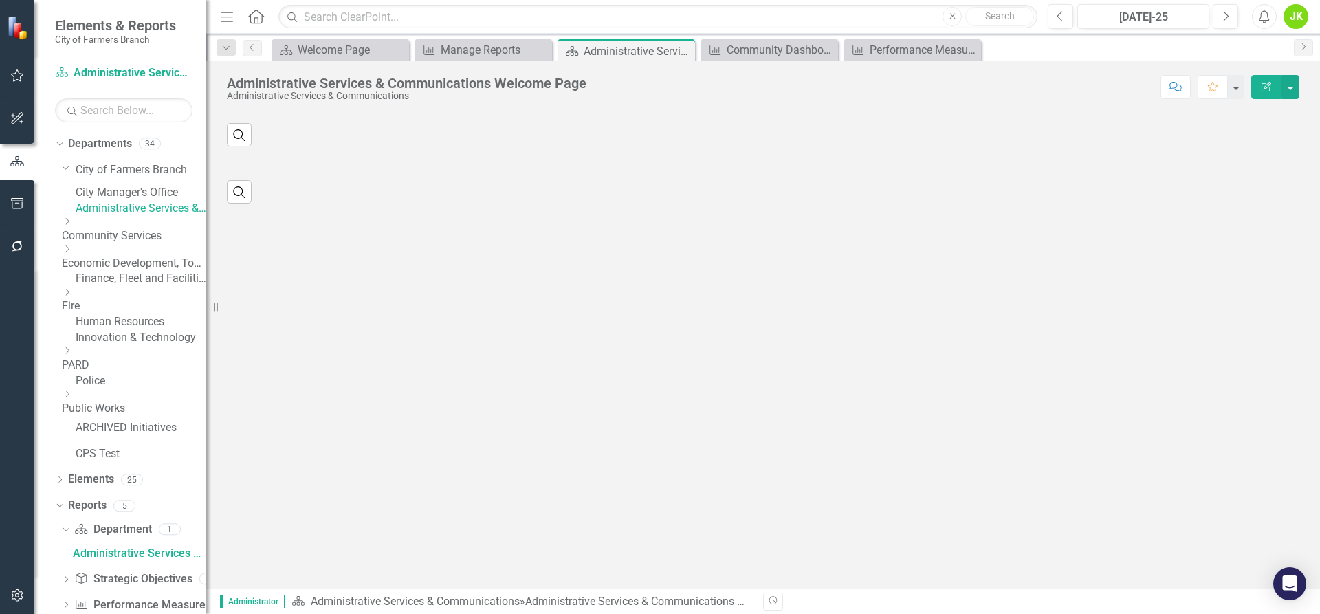
scroll to position [5, 0]
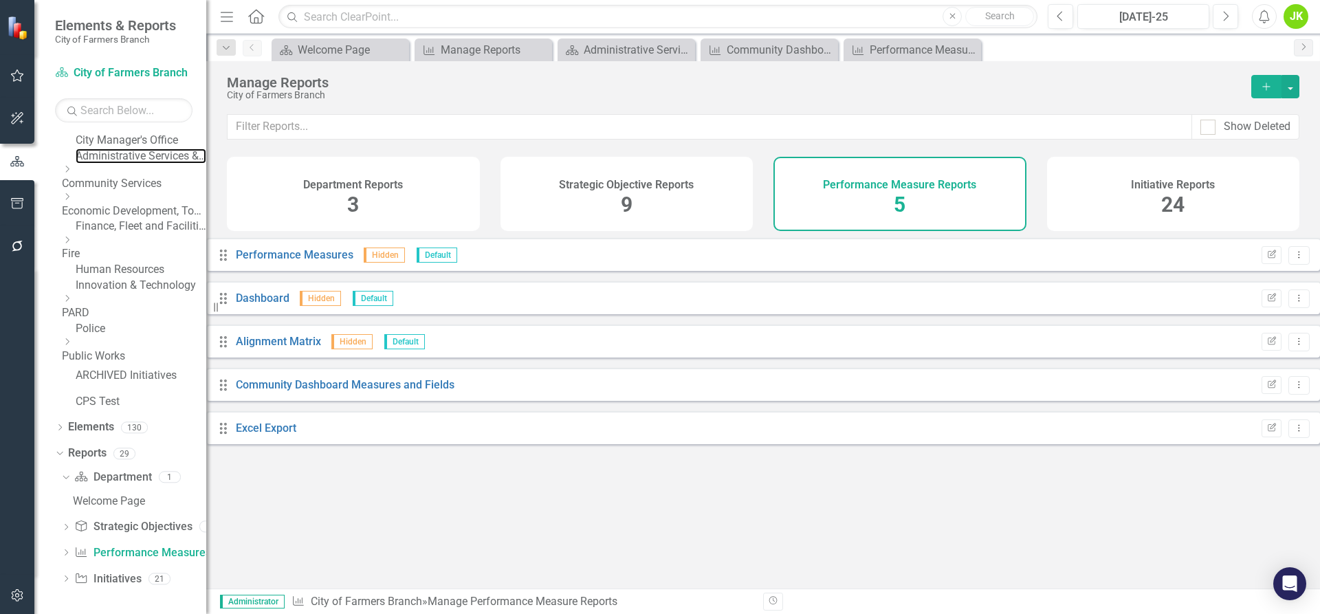
scroll to position [107, 0]
click at [153, 551] on link "Performance Measure Performance Measures" at bounding box center [142, 553] width 136 height 16
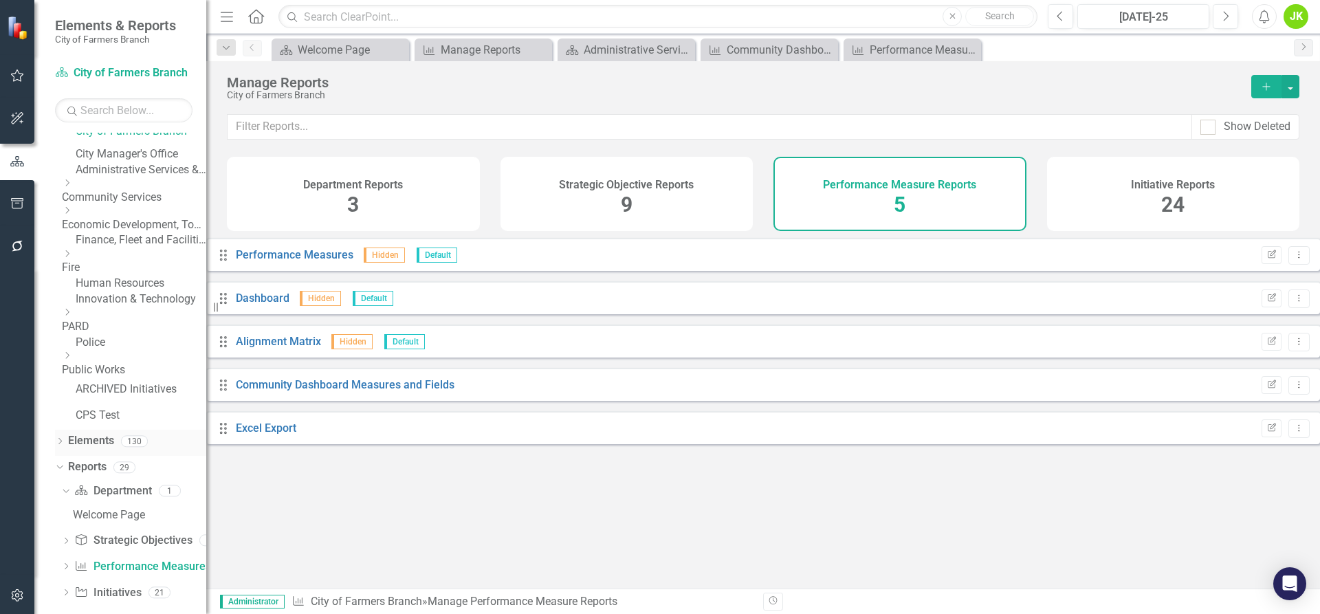
click at [58, 449] on div "Dropdown" at bounding box center [60, 443] width 10 height 12
click at [126, 501] on link "Performance Measure Performance Measures" at bounding box center [143, 493] width 136 height 16
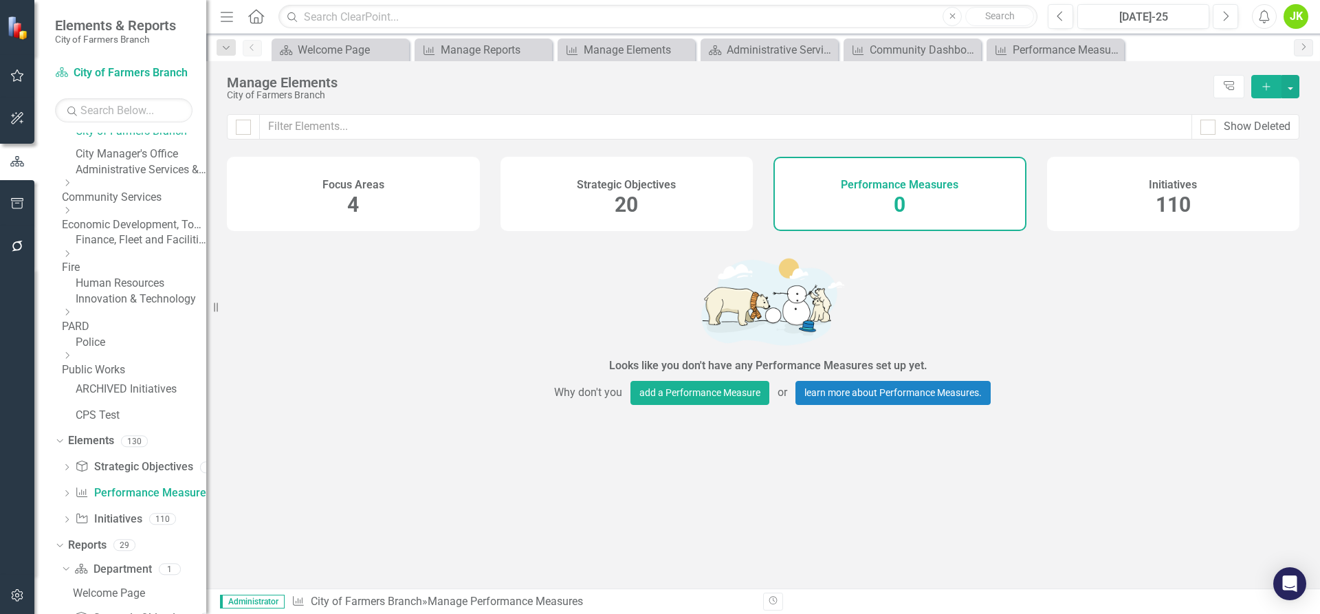
click at [134, 178] on link "Administrative Services & Communications" at bounding box center [141, 170] width 131 height 16
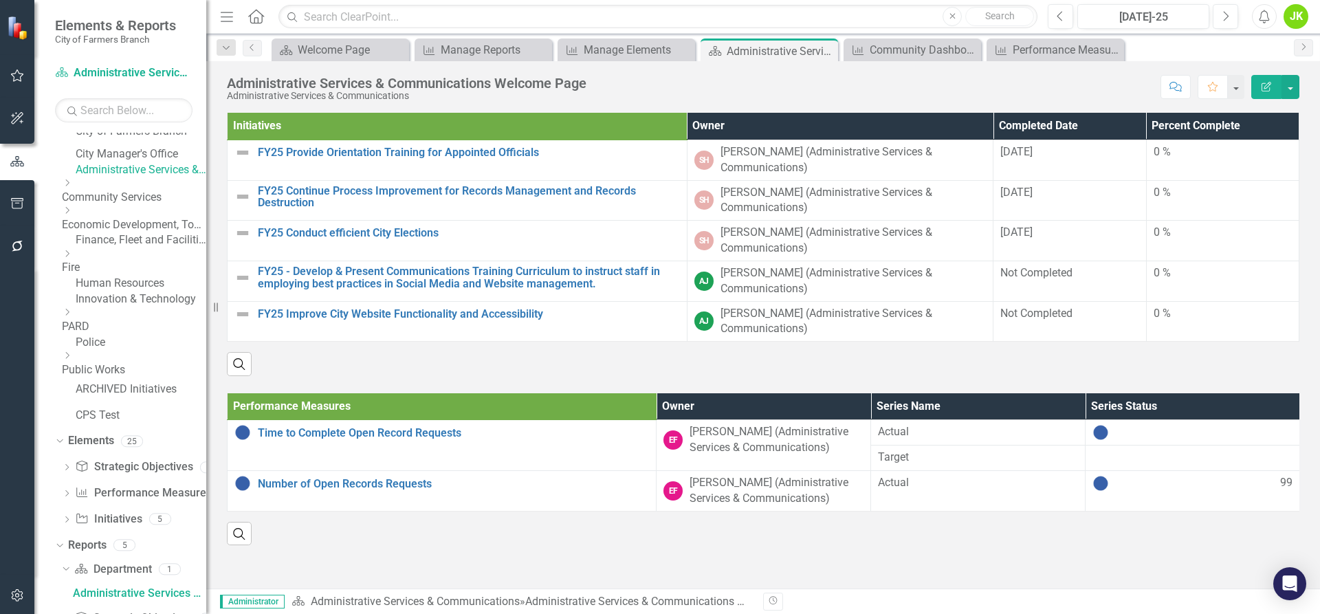
scroll to position [83, 0]
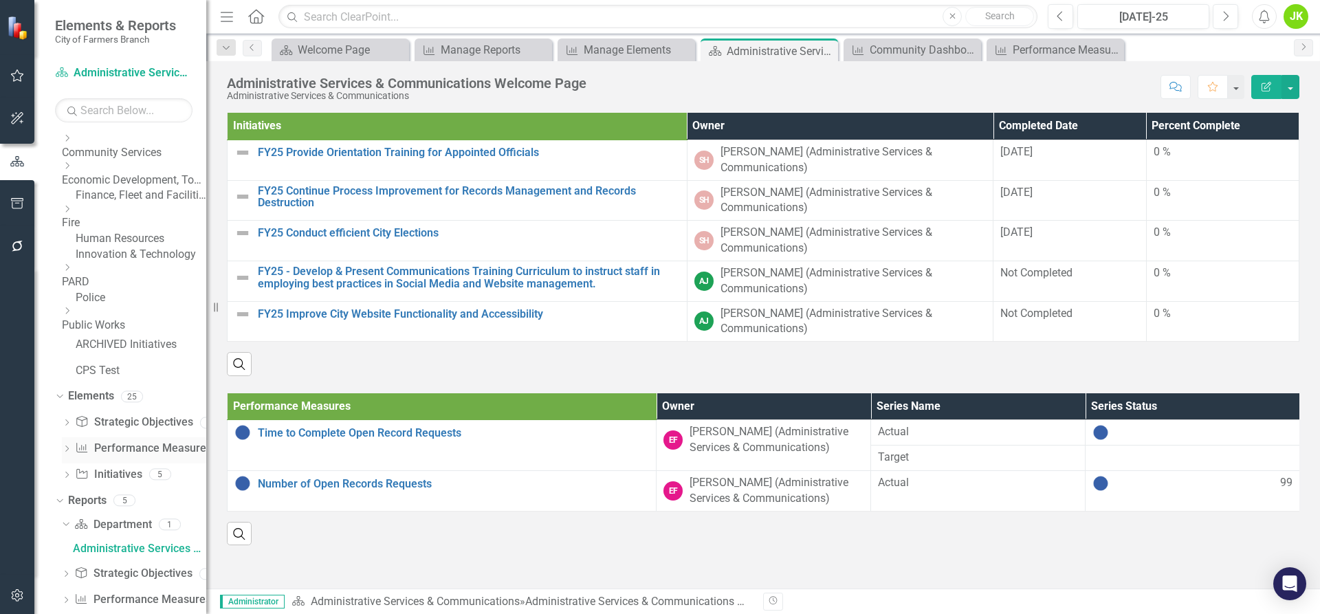
click at [148, 457] on link "Performance Measure Performance Measures" at bounding box center [143, 449] width 136 height 16
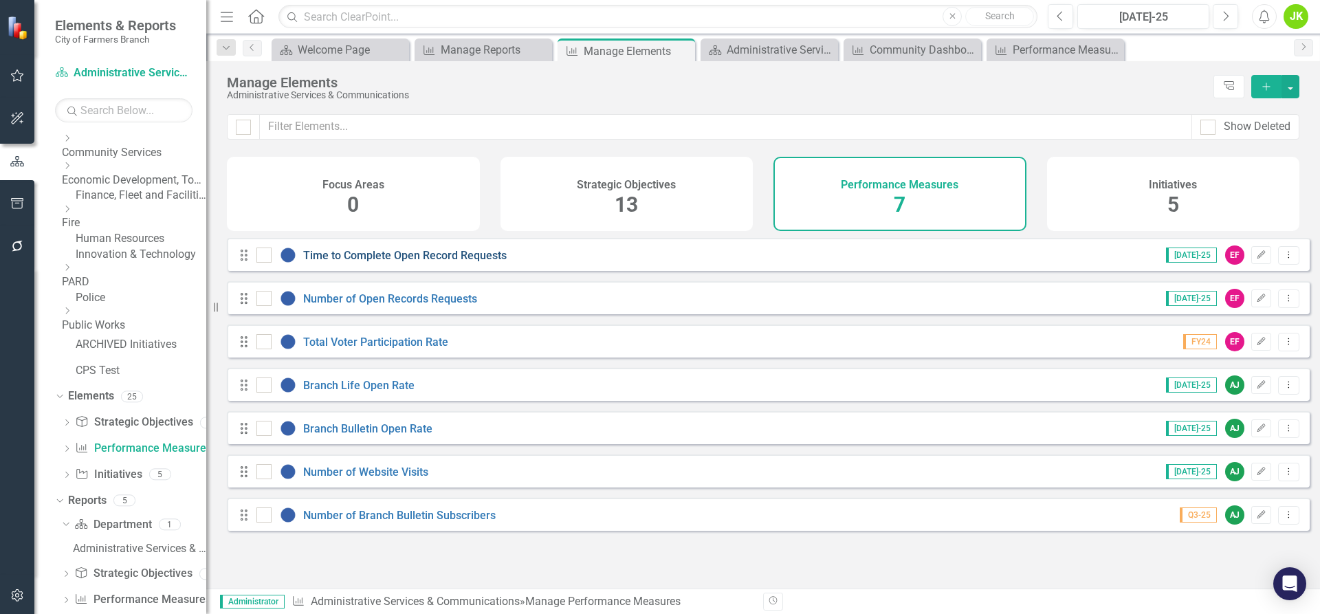
click at [347, 262] on link "Time to Complete Open Record Requests" at bounding box center [405, 255] width 204 height 13
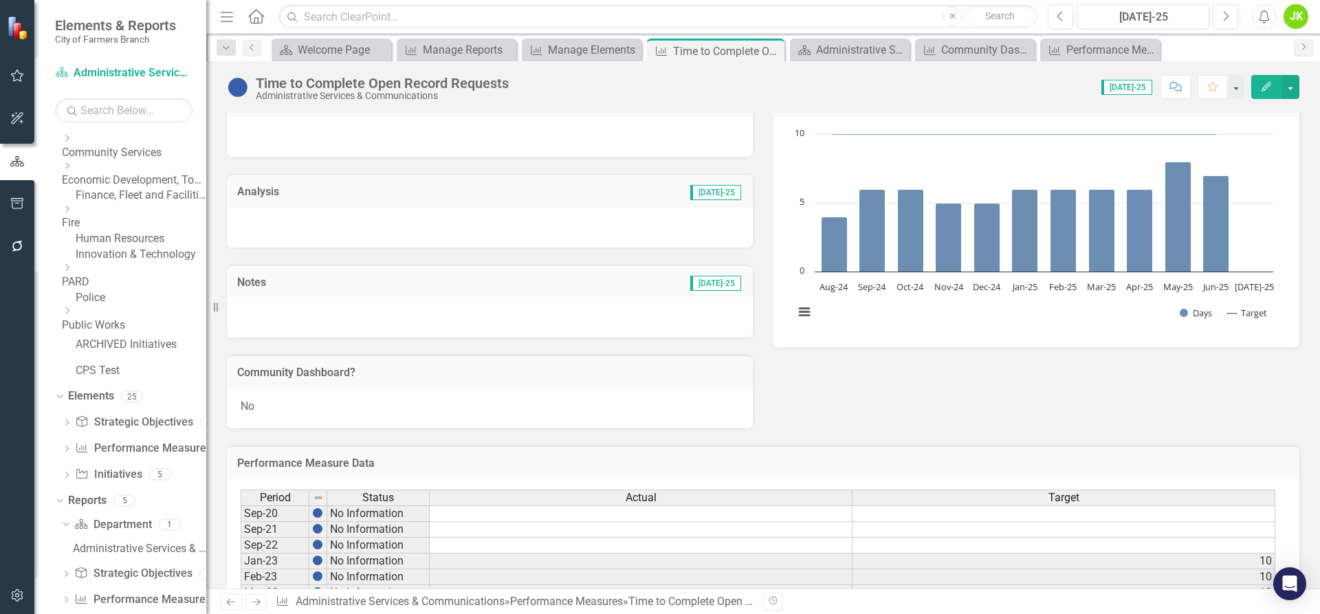
scroll to position [275, 0]
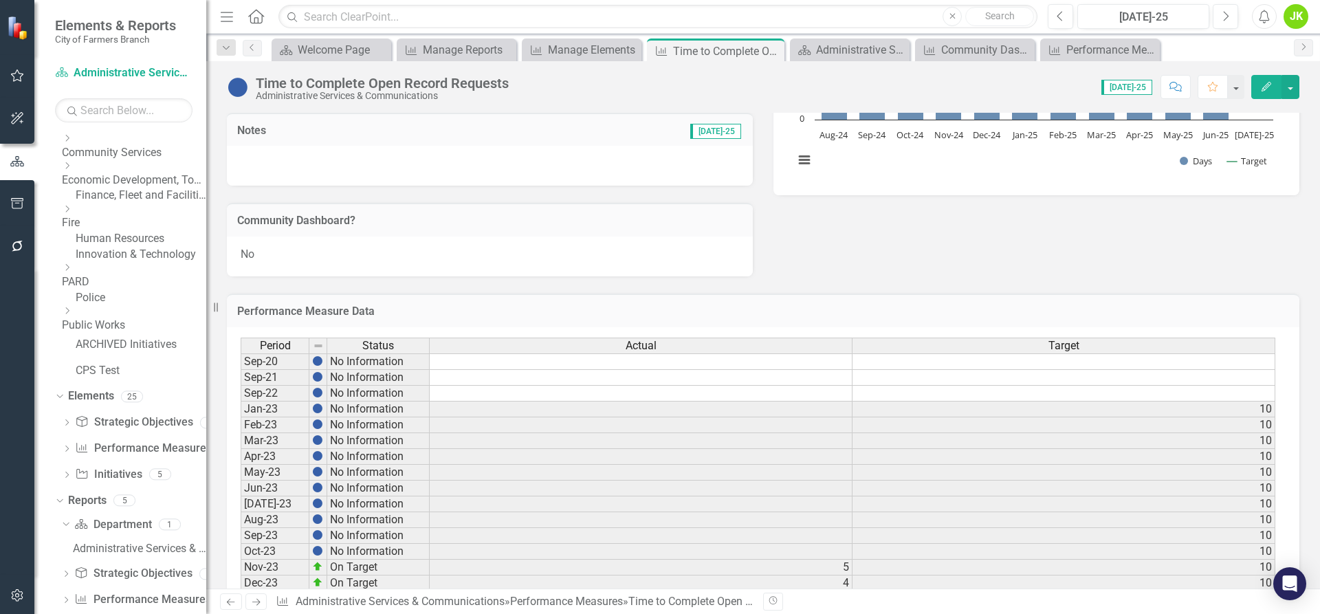
click at [84, 274] on div "Dropdown" at bounding box center [132, 269] width 141 height 12
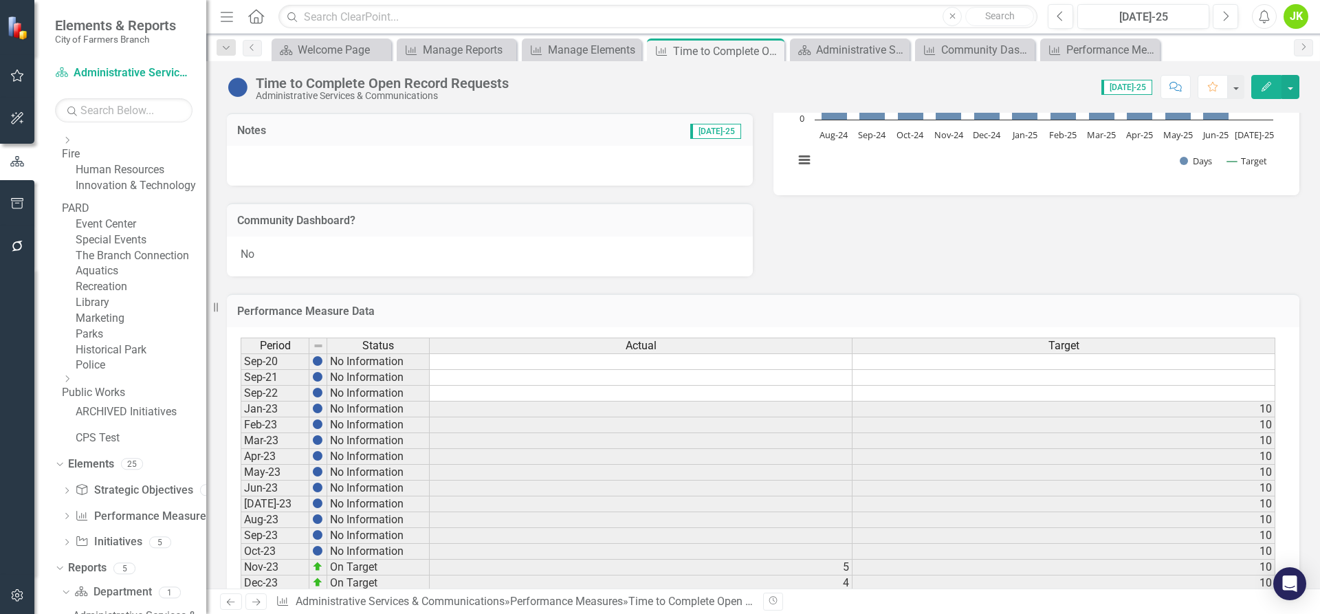
scroll to position [289, 0]
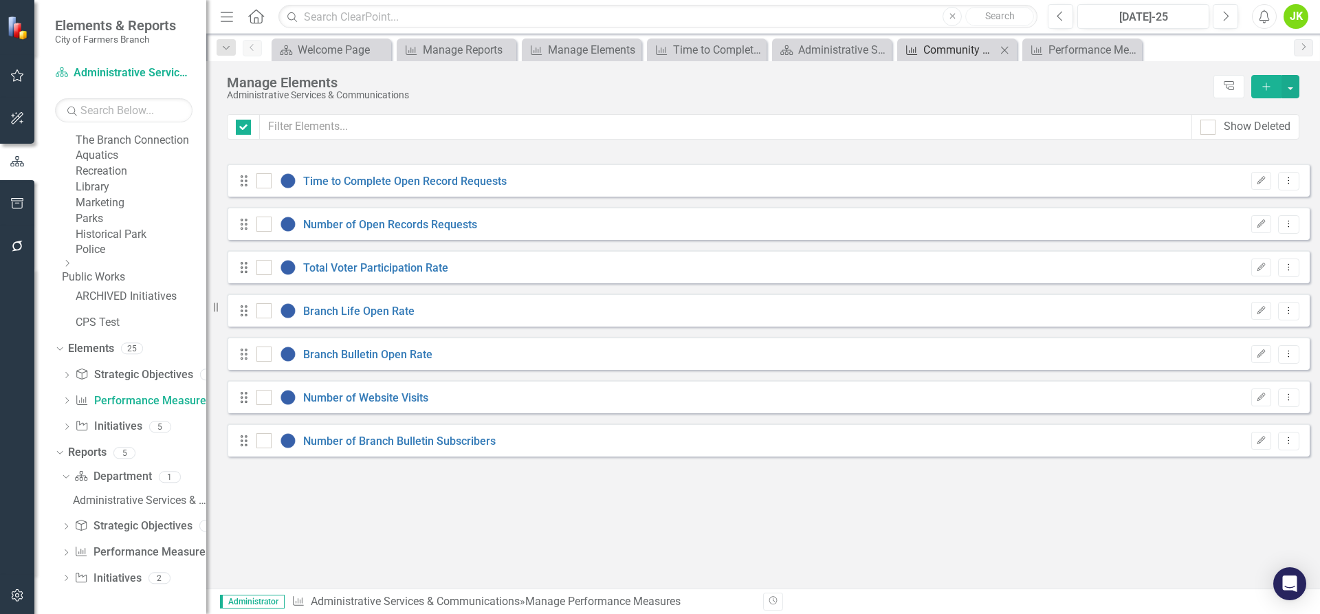
checkbox input "false"
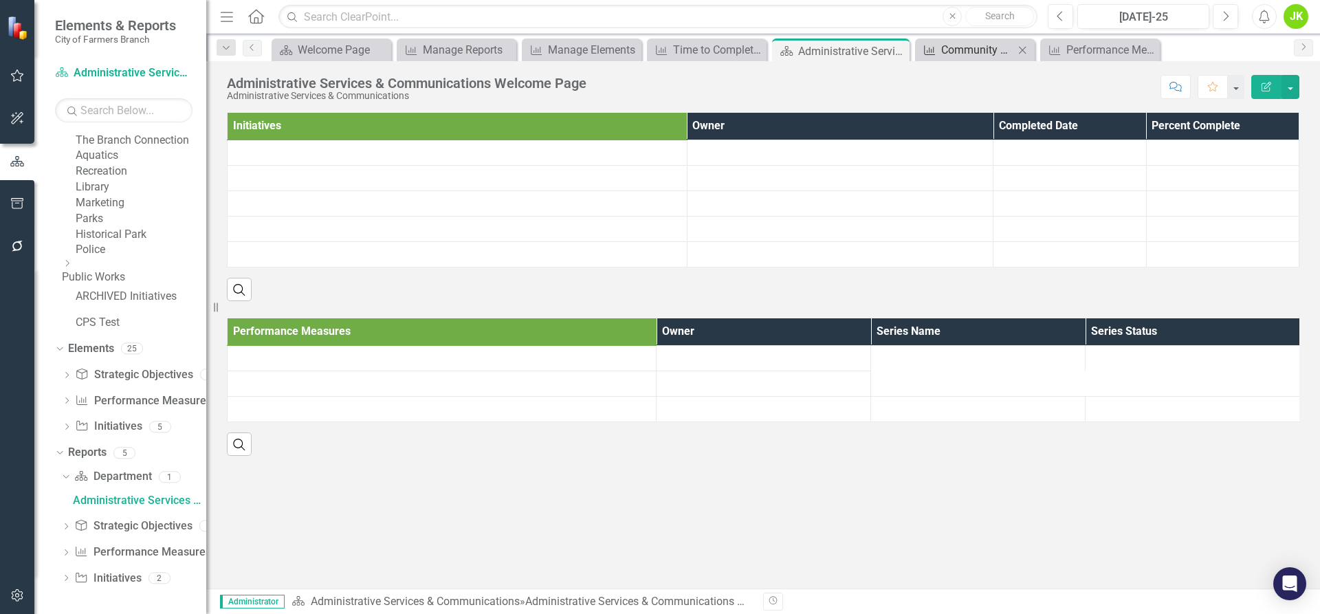
scroll to position [317, 0]
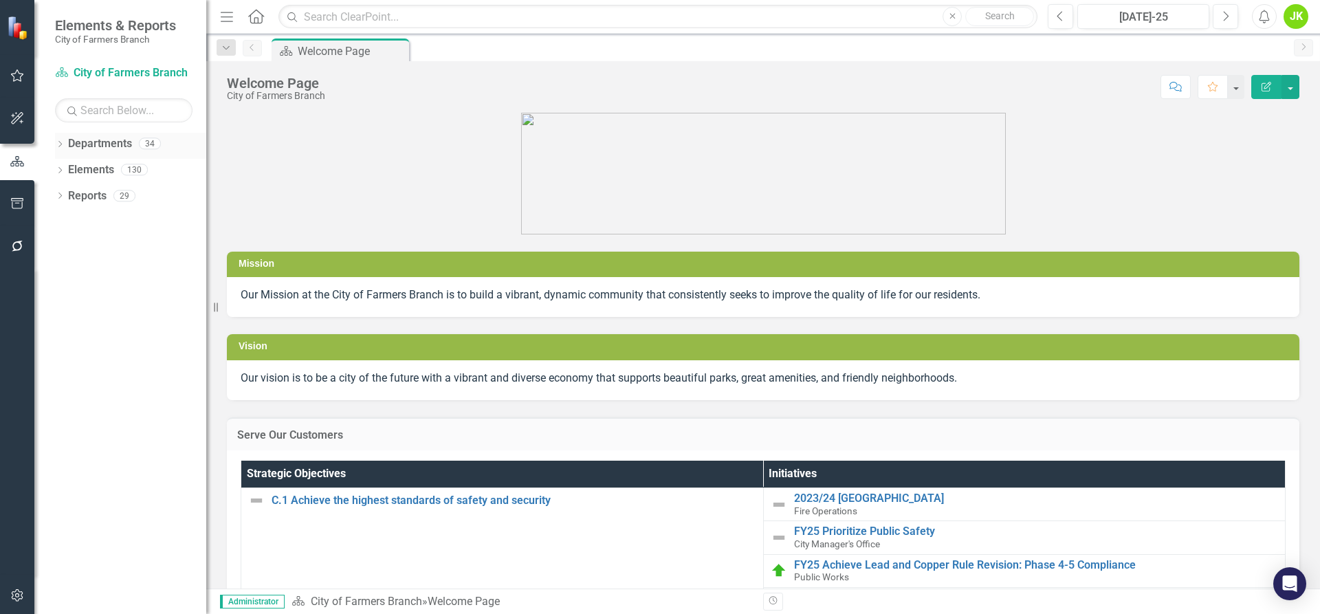
click at [55, 140] on div "Dropdown" at bounding box center [60, 146] width 10 height 12
click at [62, 168] on icon "Dropdown" at bounding box center [67, 169] width 10 height 8
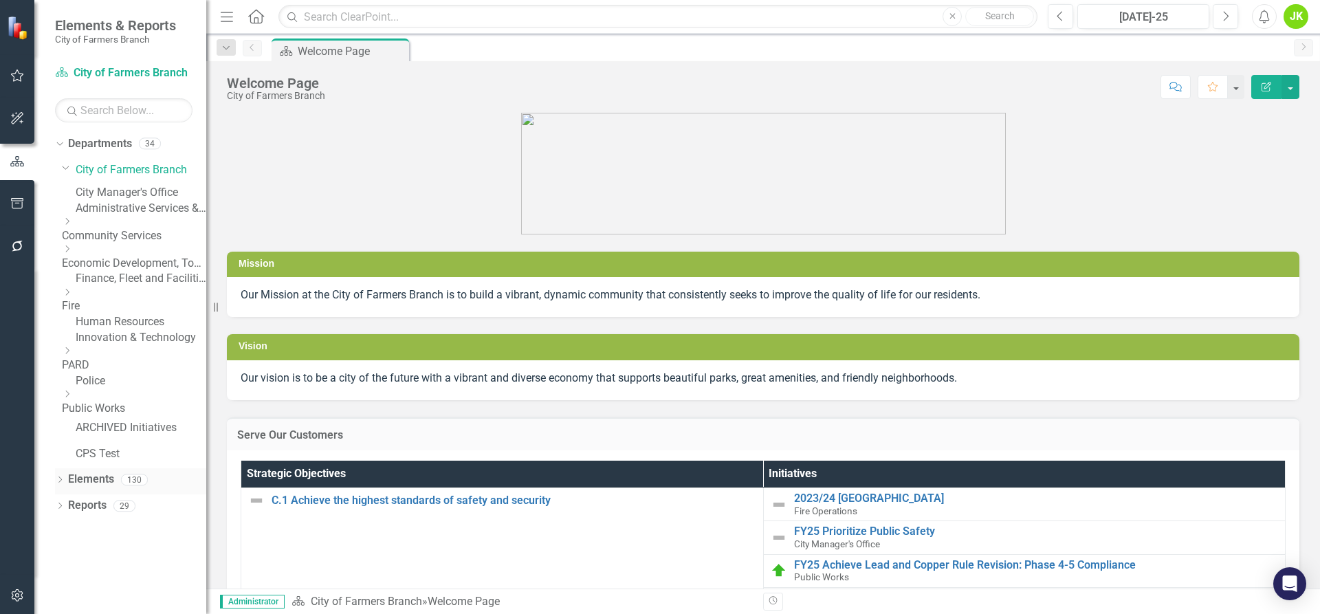
click at [65, 488] on div "Dropdown" at bounding box center [60, 482] width 10 height 12
click at [113, 217] on link "Administrative Services & Communications" at bounding box center [141, 209] width 131 height 16
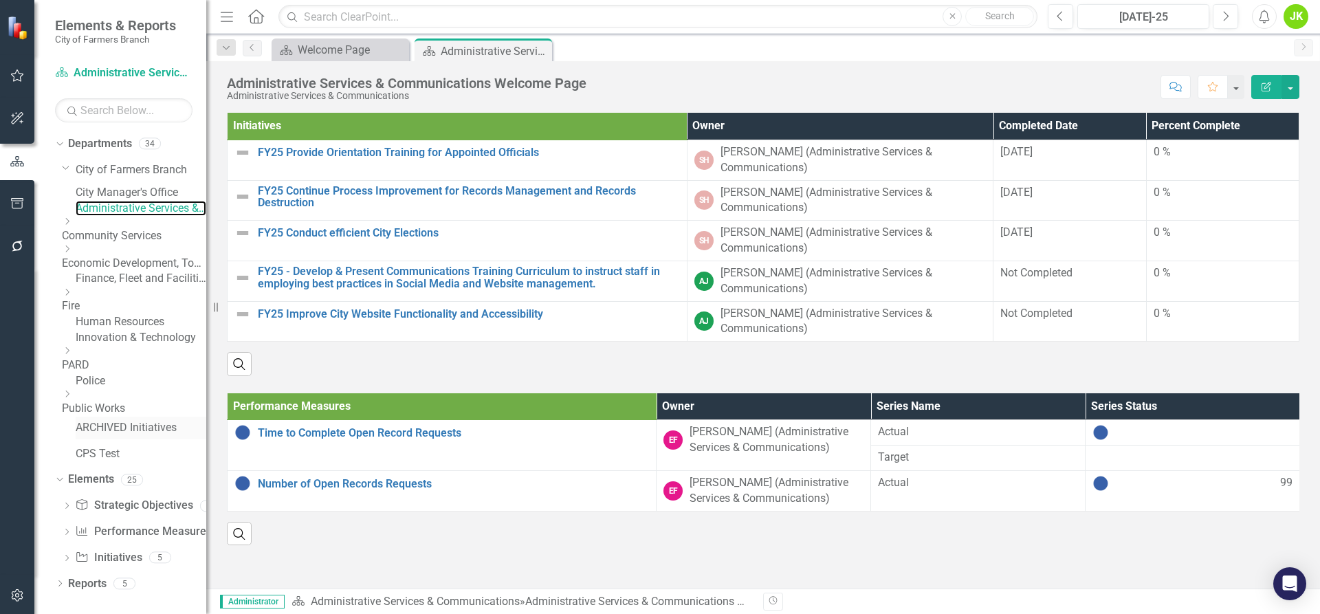
scroll to position [39, 0]
click at [131, 538] on div "Performance Measure Performance Measures" at bounding box center [143, 532] width 136 height 23
click at [131, 540] on link "Performance Measure Performance Measures" at bounding box center [143, 532] width 136 height 16
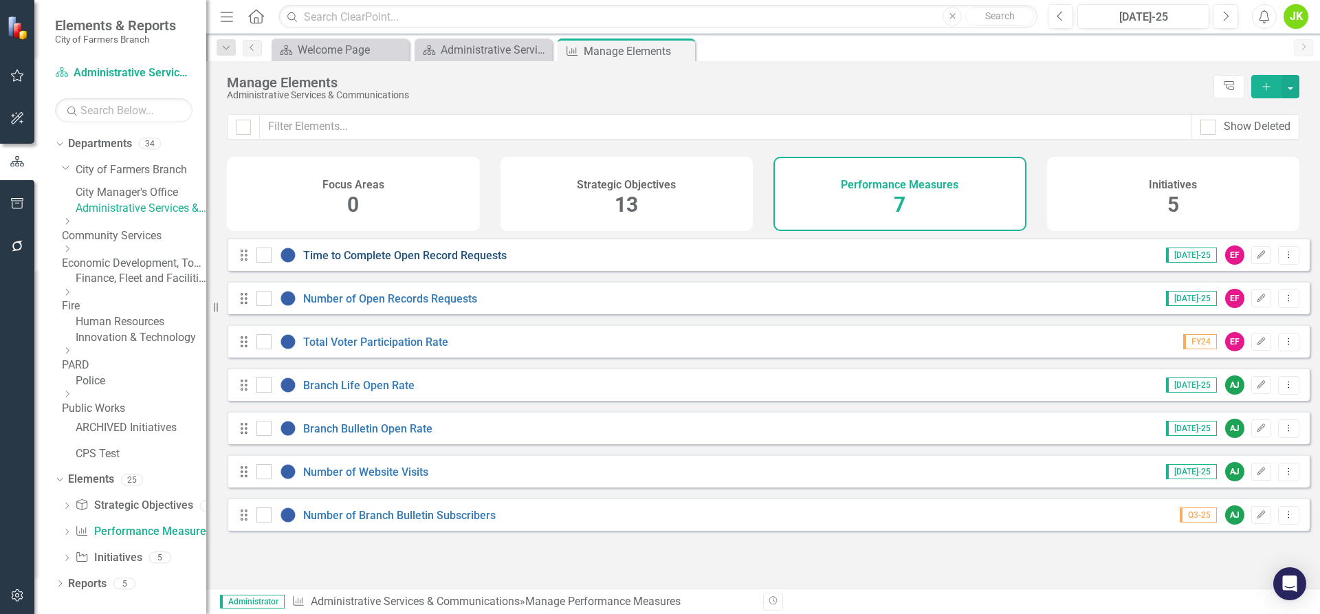
click at [426, 259] on link "Time to Complete Open Record Requests" at bounding box center [405, 255] width 204 height 13
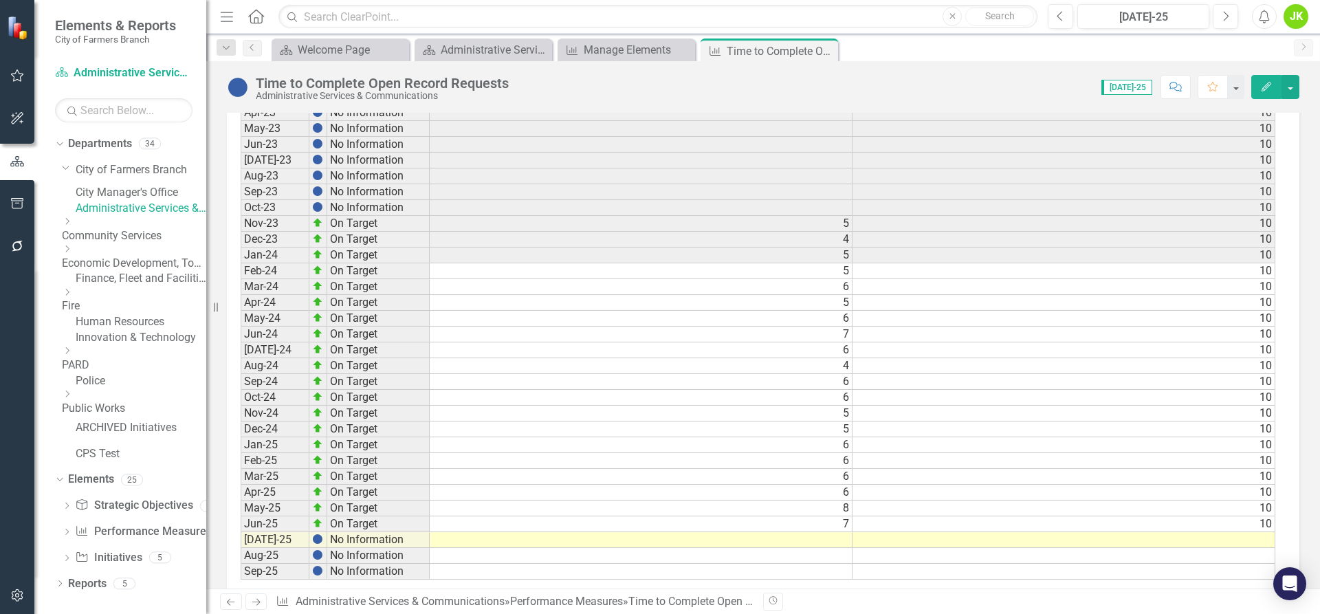
scroll to position [644, 0]
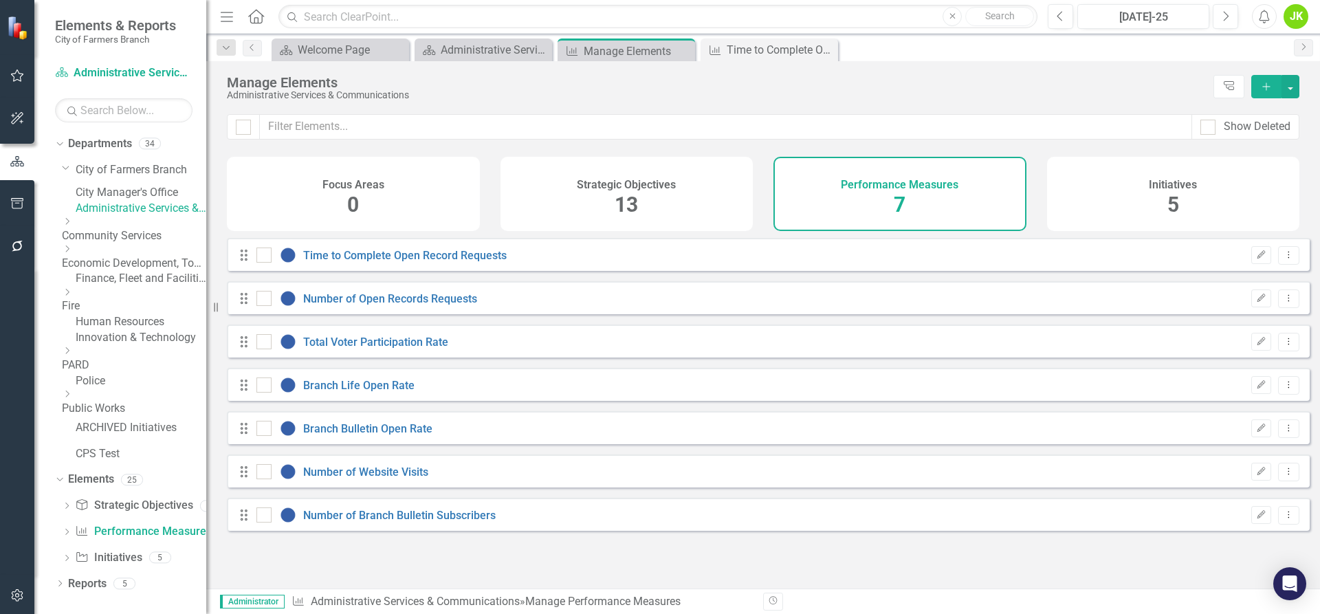
checkbox input "false"
